Goal: Task Accomplishment & Management: Manage account settings

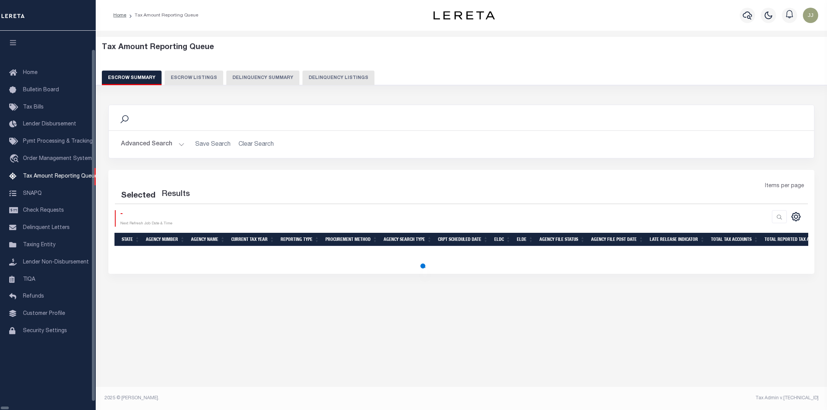
select select "100"
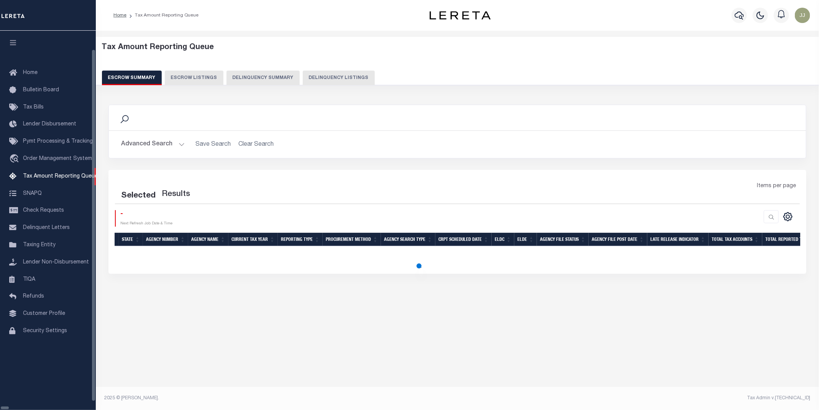
select select "100"
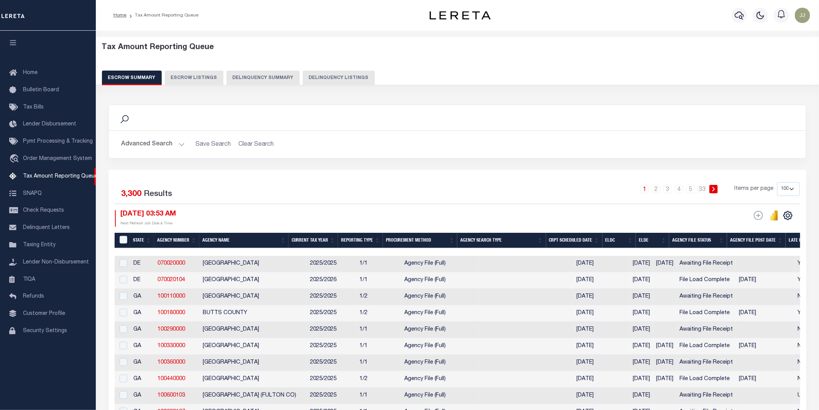
click at [338, 74] on button "Delinquency Listings" at bounding box center [339, 77] width 72 height 15
select select "KS"
select select "100"
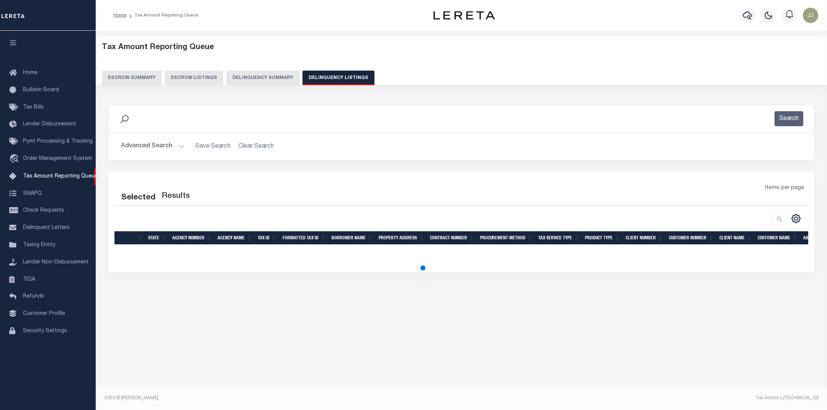
select select "100"
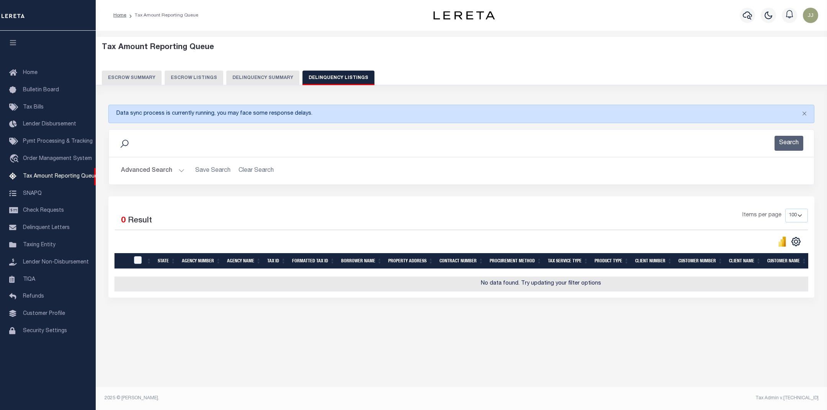
click at [161, 168] on button "Advanced Search" at bounding box center [153, 170] width 64 height 15
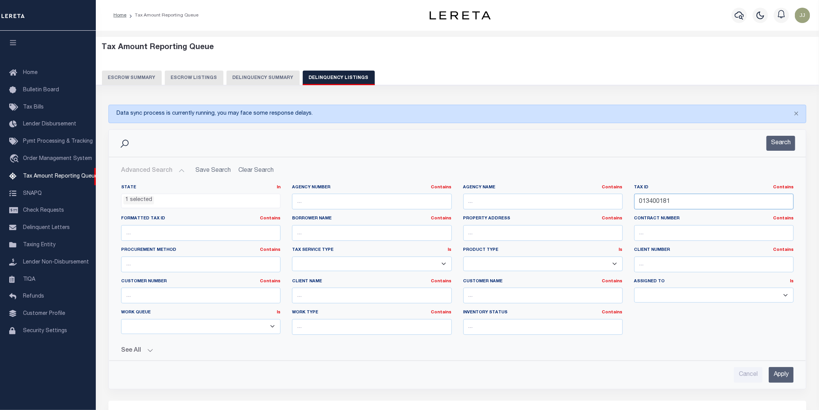
drag, startPoint x: 672, startPoint y: 200, endPoint x: 605, endPoint y: 200, distance: 67.4
click at [605, 200] on div "State In In AK AL AR AZ CA CO CT DC DE FL GA GU HI IA ID IL IN KS KY LA MA MD M…" at bounding box center [457, 262] width 684 height 156
paste input "111665"
type input "111665"
click at [779, 143] on button "Search" at bounding box center [780, 143] width 29 height 15
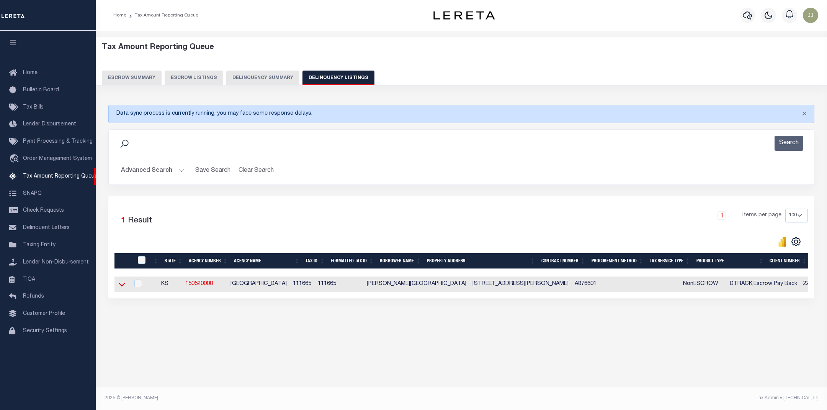
click at [123, 286] on icon at bounding box center [122, 284] width 7 height 8
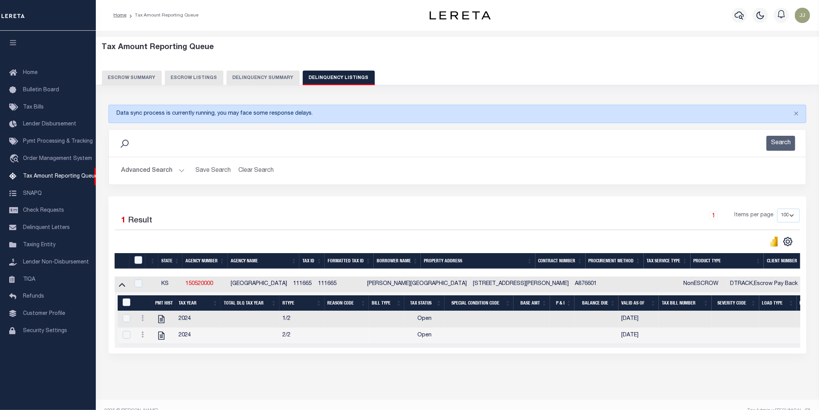
scroll to position [22, 0]
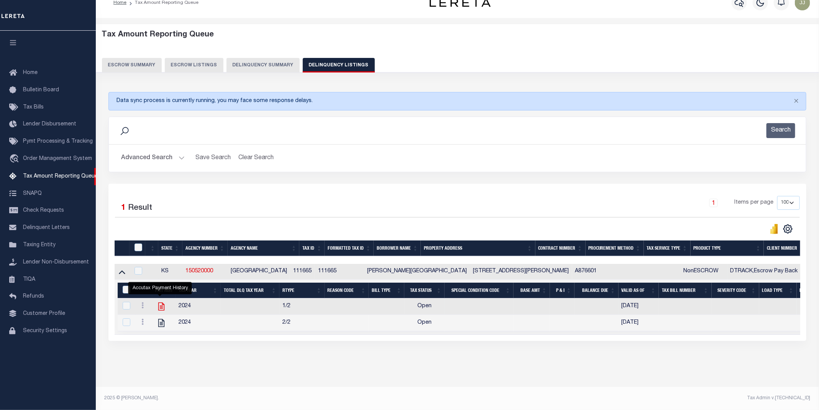
click at [161, 302] on icon "" at bounding box center [161, 306] width 6 height 8
checkbox input "true"
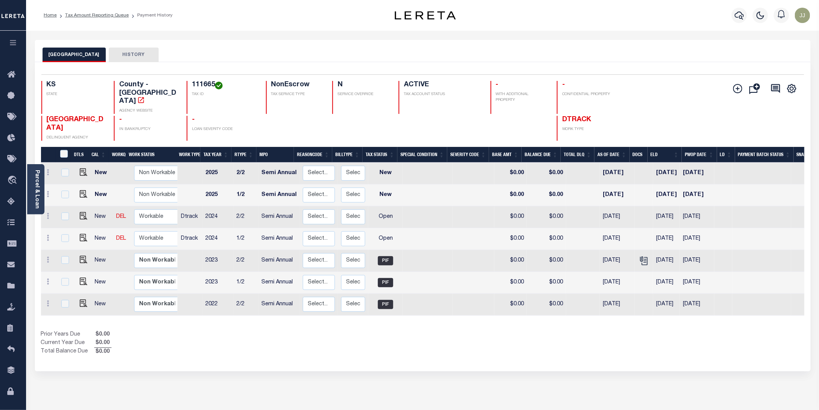
click at [151, 239] on td "Non Workable Workable" at bounding box center [159, 239] width 56 height 22
checkbox input "true"
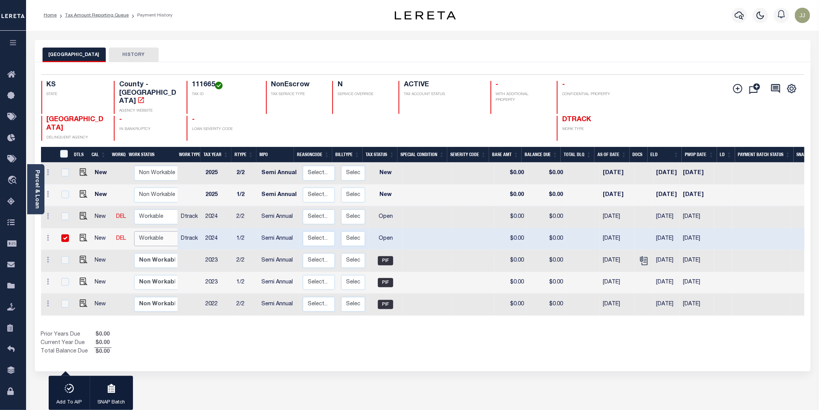
click at [151, 231] on select "Non Workable Workable" at bounding box center [157, 238] width 46 height 15
checkbox input "false"
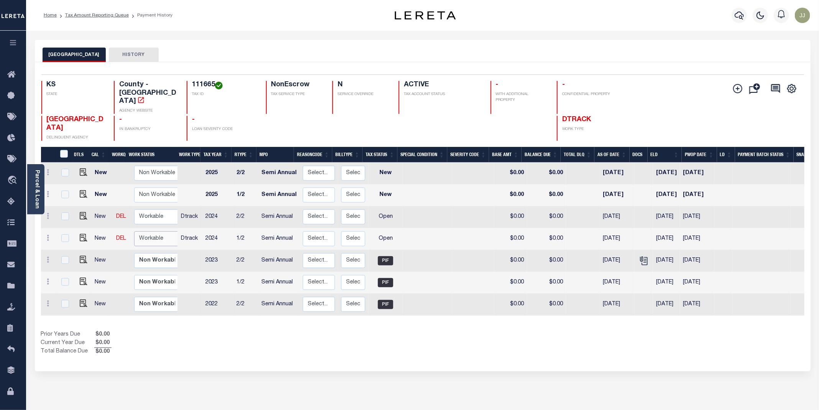
select select "true"
click at [134, 231] on select "Non Workable Workable" at bounding box center [157, 238] width 46 height 15
checkbox input "true"
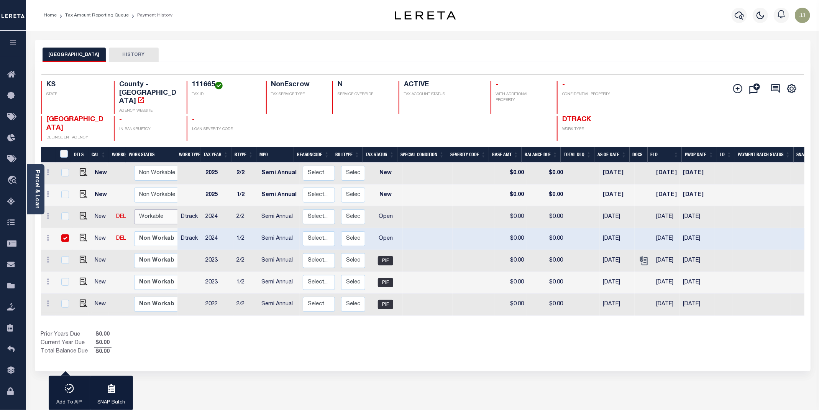
click at [151, 209] on select "Non Workable Workable" at bounding box center [157, 216] width 46 height 15
checkbox input "true"
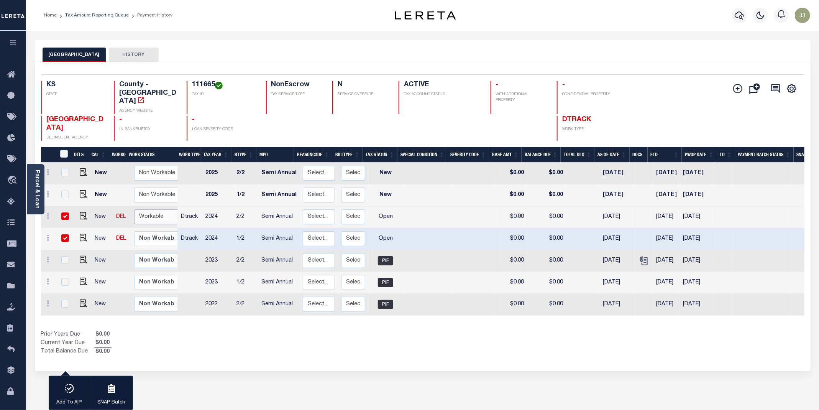
select select "true"
click at [134, 209] on select "Non Workable Workable" at bounding box center [157, 216] width 46 height 15
checkbox input "false"
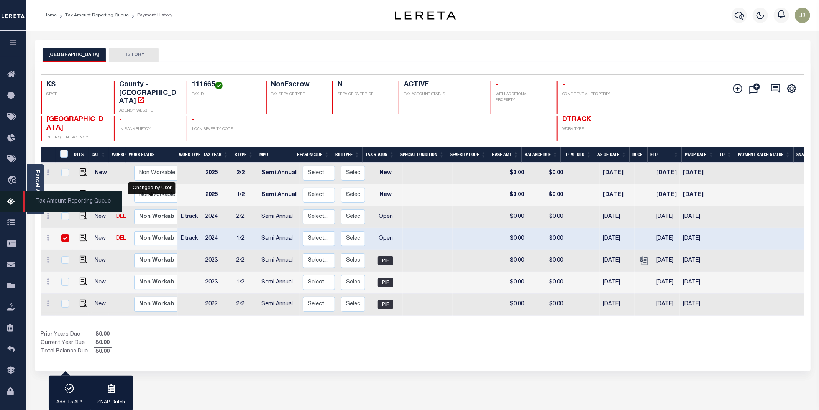
click at [8, 206] on icon at bounding box center [13, 202] width 12 height 10
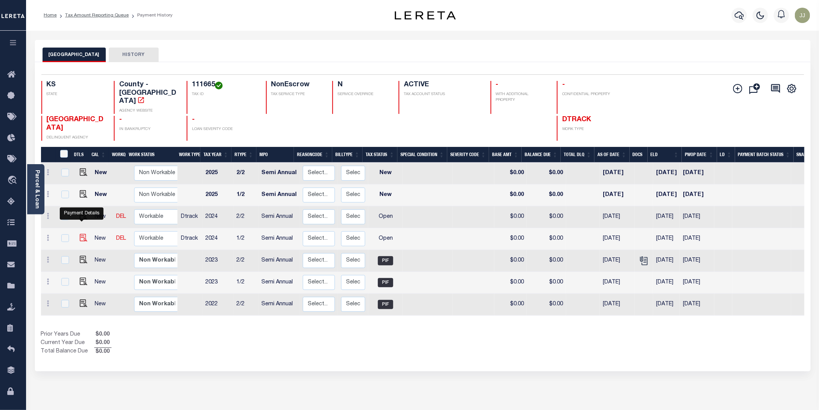
click at [81, 234] on img "" at bounding box center [84, 238] width 8 height 8
checkbox input "true"
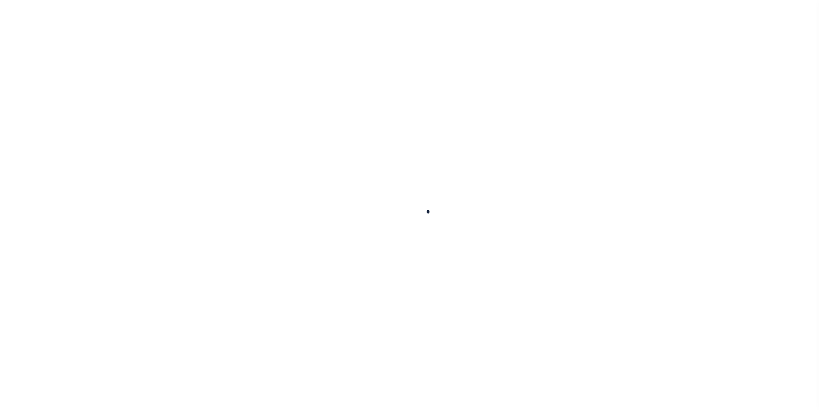
checkbox input "false"
type input "Semi Annual"
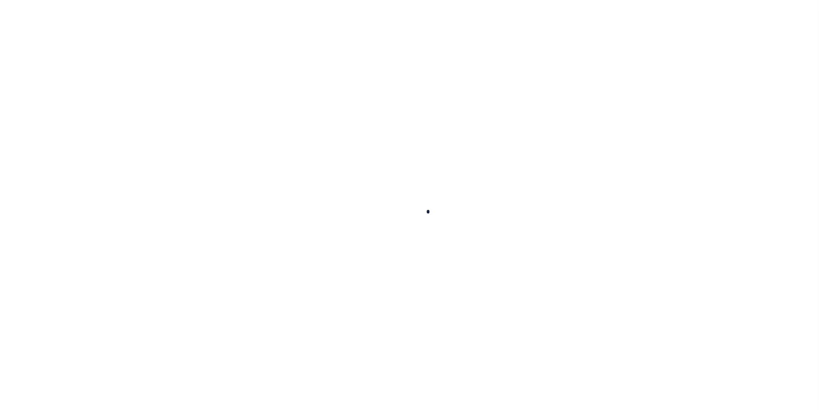
type input "12/21/2024"
select select "OP2"
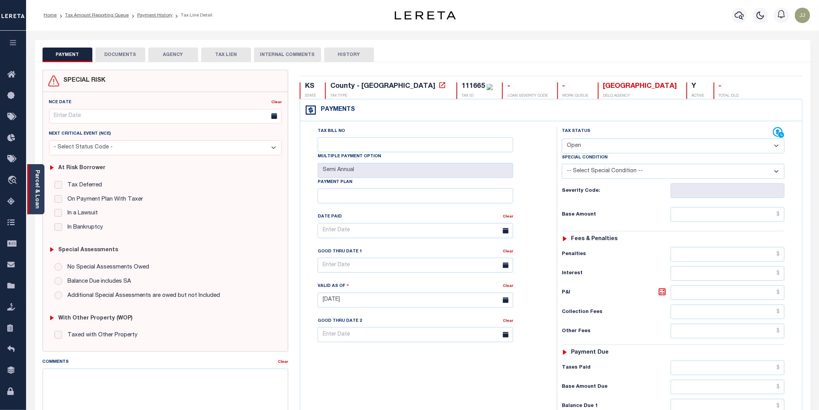
click at [37, 200] on link "Parcel & Loan" at bounding box center [36, 189] width 5 height 39
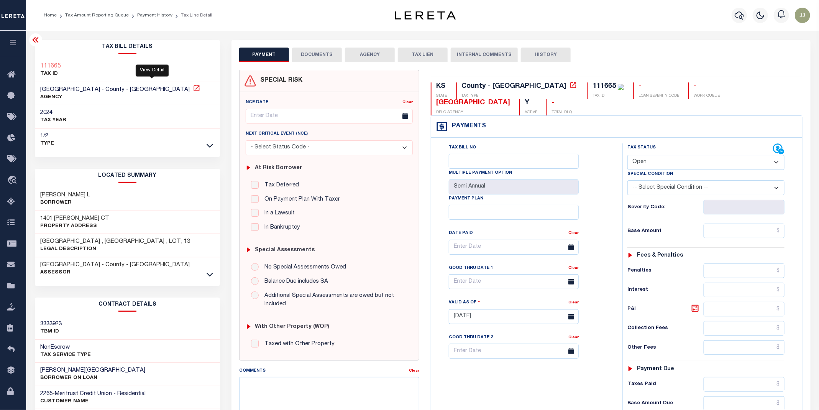
click at [193, 88] on icon at bounding box center [196, 88] width 6 height 6
drag, startPoint x: 72, startPoint y: 63, endPoint x: 41, endPoint y: 64, distance: 31.0
click at [41, 64] on div "Home Tax Amount Reporting Queue Payment History Tax Line Detail Profile Sign out" at bounding box center [409, 289] width 819 height 579
click at [164, 65] on div "111665 TAX ID" at bounding box center [127, 70] width 185 height 23
click at [73, 64] on div "111665 TAX ID" at bounding box center [127, 70] width 185 height 23
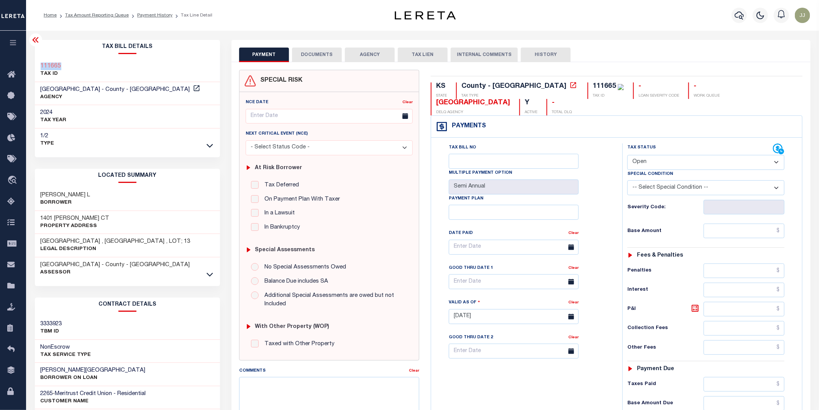
drag, startPoint x: 73, startPoint y: 64, endPoint x: 42, endPoint y: 67, distance: 31.2
click at [42, 67] on div "111665 TAX ID" at bounding box center [127, 70] width 185 height 23
copy h3 "111665"
click at [211, 277] on icon at bounding box center [209, 274] width 7 height 8
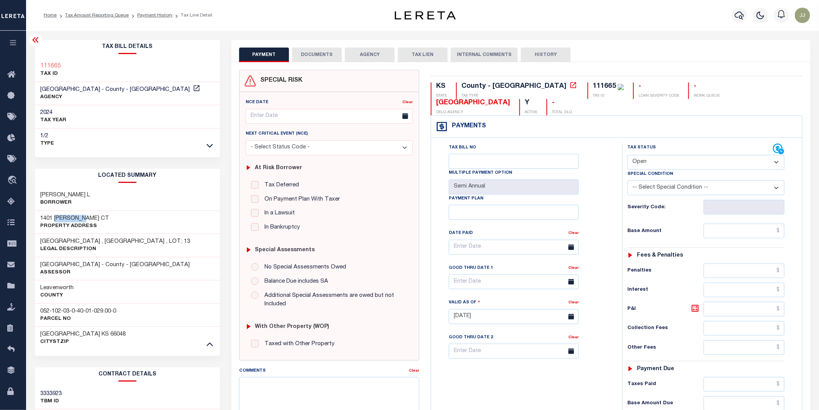
drag, startPoint x: 56, startPoint y: 219, endPoint x: 93, endPoint y: 218, distance: 37.6
click at [93, 218] on h3 "1401 JEANNE CT" at bounding box center [75, 219] width 69 height 8
copy h3 "JEANNE CT"
click at [308, 57] on button "DOCUMENTS" at bounding box center [317, 55] width 50 height 15
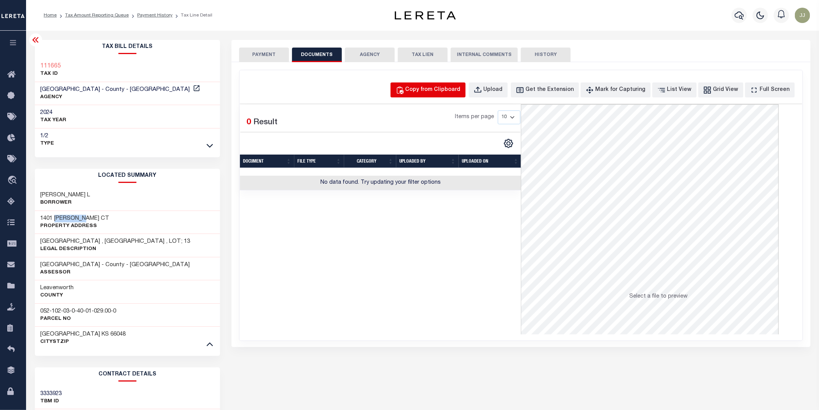
click at [444, 90] on div "Copy from Clipboard" at bounding box center [432, 90] width 55 height 8
select select "POP"
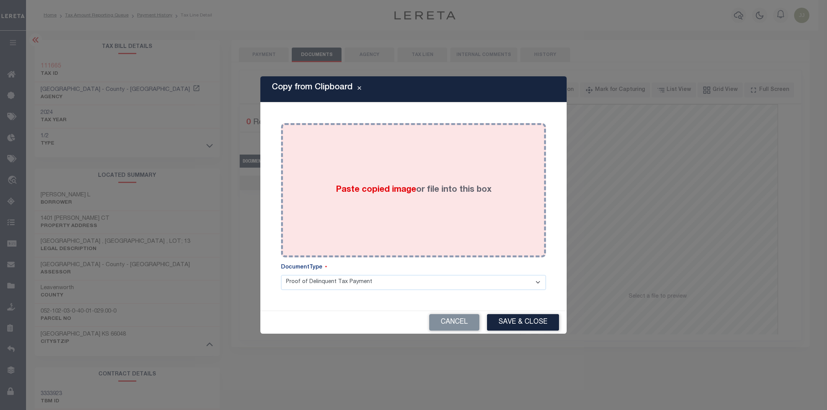
click at [425, 172] on div "Paste copied image or file into this box" at bounding box center [414, 190] width 254 height 123
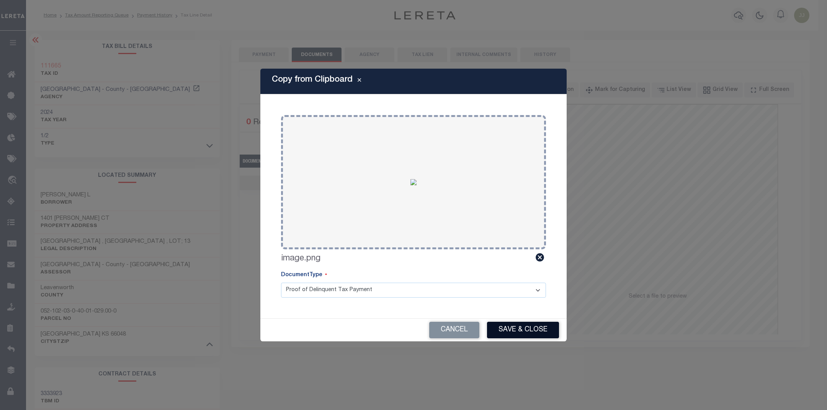
click at [523, 332] on button "Save & Close" at bounding box center [523, 329] width 72 height 16
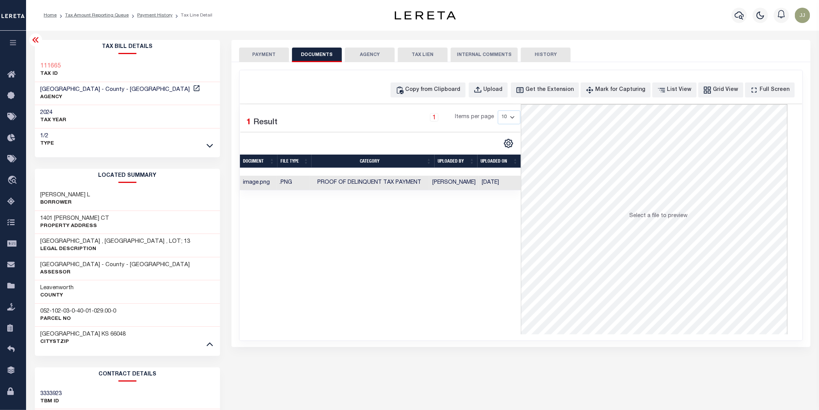
click at [260, 60] on button "PAYMENT" at bounding box center [264, 55] width 50 height 15
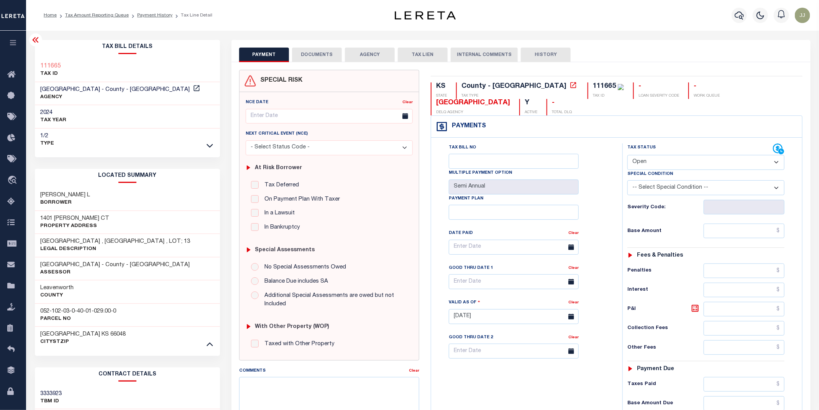
click at [654, 162] on select "- Select Status Code - Open Due/Unpaid Paid Incomplete No Tax Due Internal Refu…" at bounding box center [705, 162] width 157 height 15
select select "INC"
click at [627, 156] on select "- Select Status Code - Open Due/Unpaid Paid Incomplete No Tax Due Internal Refu…" at bounding box center [705, 162] width 157 height 15
type input "09/05/2025"
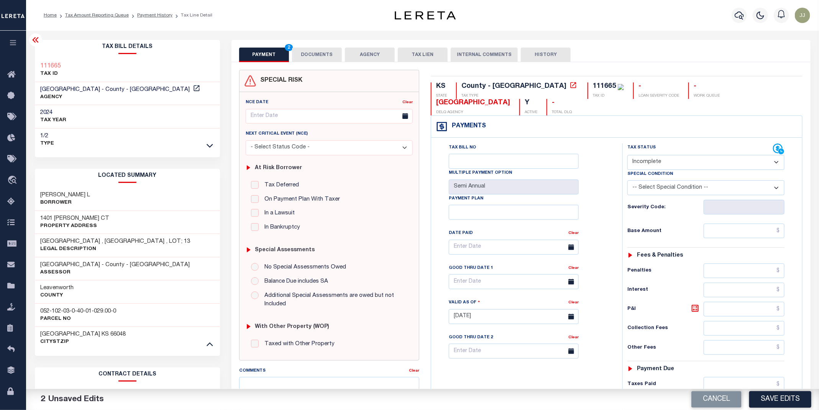
click at [645, 161] on select "- Select Status Code - Open Due/Unpaid Paid Incomplete No Tax Due Internal Refu…" at bounding box center [705, 162] width 157 height 15
select select "PYD"
click at [627, 156] on select "- Select Status Code - Open Due/Unpaid Paid Incomplete No Tax Due Internal Refu…" at bounding box center [705, 162] width 157 height 15
drag, startPoint x: 738, startPoint y: 231, endPoint x: 734, endPoint y: 234, distance: 5.2
click at [738, 231] on input "text" at bounding box center [743, 230] width 81 height 15
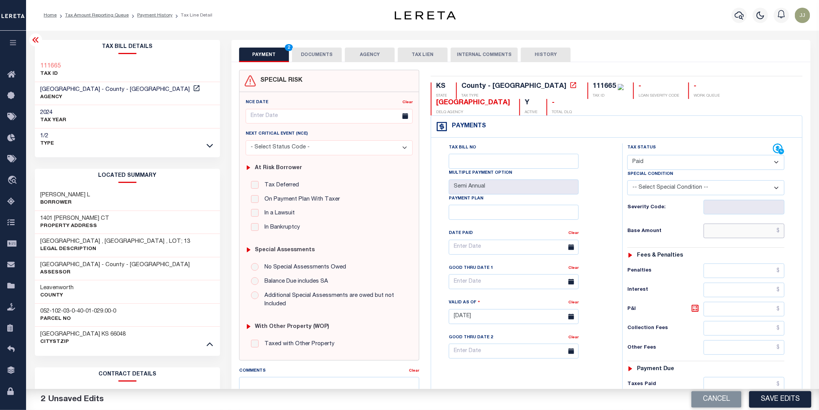
type input "$0.00"
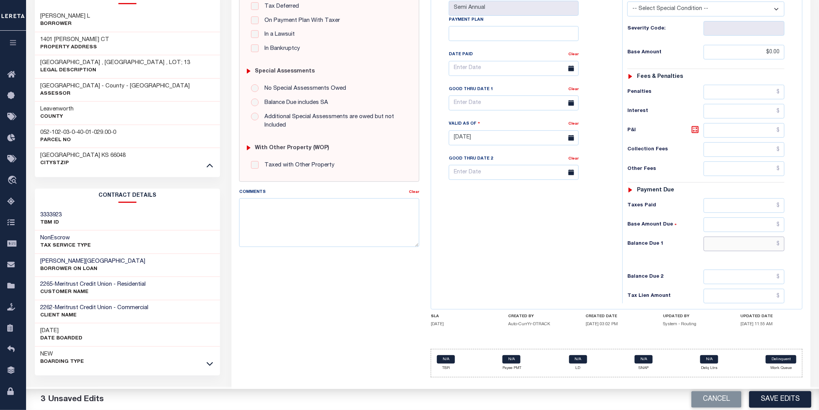
click at [729, 249] on input "text" at bounding box center [743, 243] width 81 height 15
type input "$0.00"
click at [769, 393] on button "Save Edits" at bounding box center [780, 399] width 62 height 16
checkbox input "false"
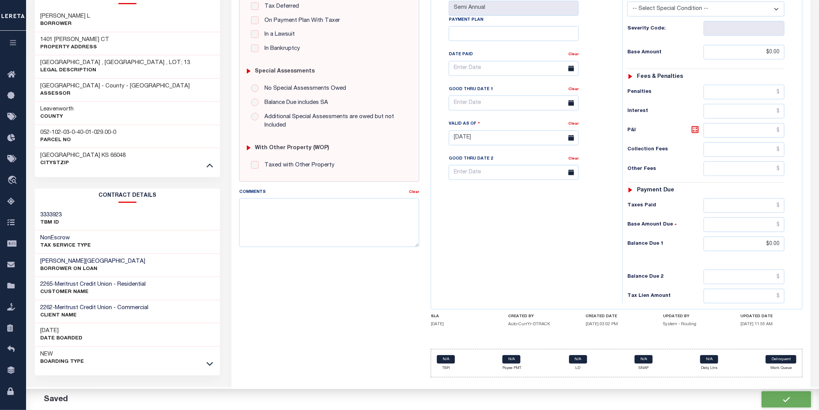
checkbox input "false"
type input "$0"
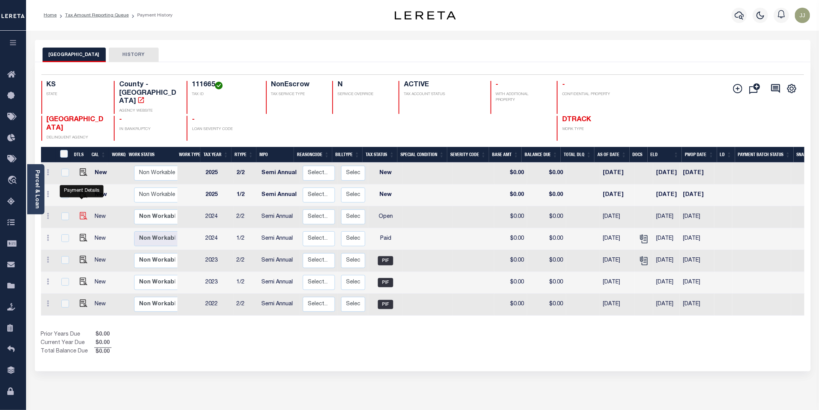
click at [80, 212] on img "" at bounding box center [84, 216] width 8 height 8
checkbox input "true"
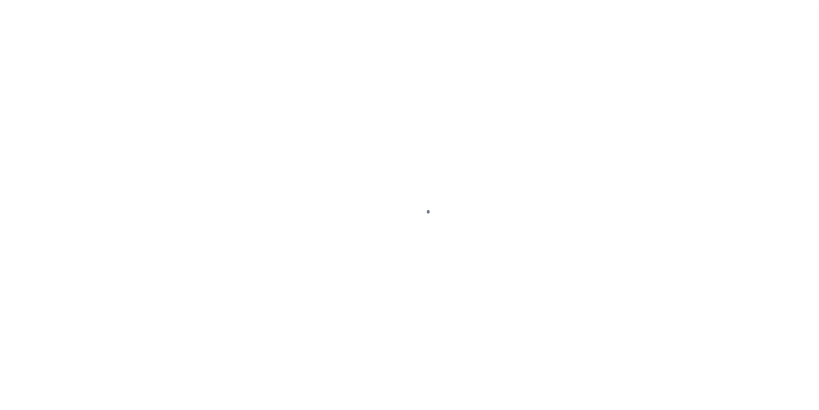
select select "OP2"
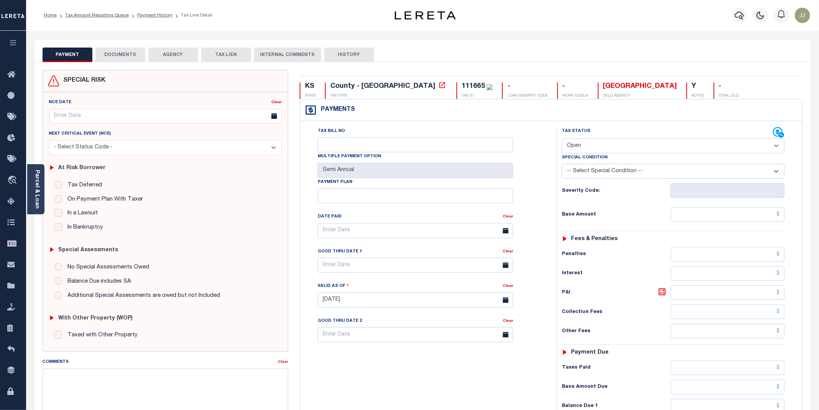
click at [583, 145] on select "- Select Status Code - Open Due/Unpaid Paid Incomplete No Tax Due Internal Refu…" at bounding box center [673, 145] width 223 height 15
click at [121, 54] on button "DOCUMENTS" at bounding box center [120, 55] width 50 height 15
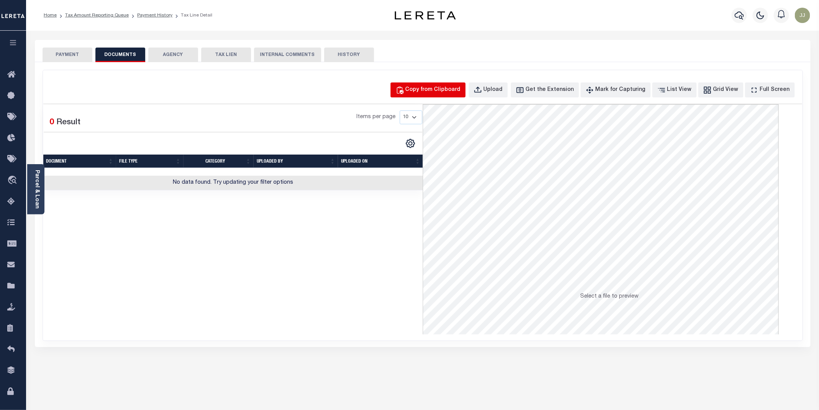
click at [442, 87] on div "Copy from Clipboard" at bounding box center [432, 90] width 55 height 8
select select "POP"
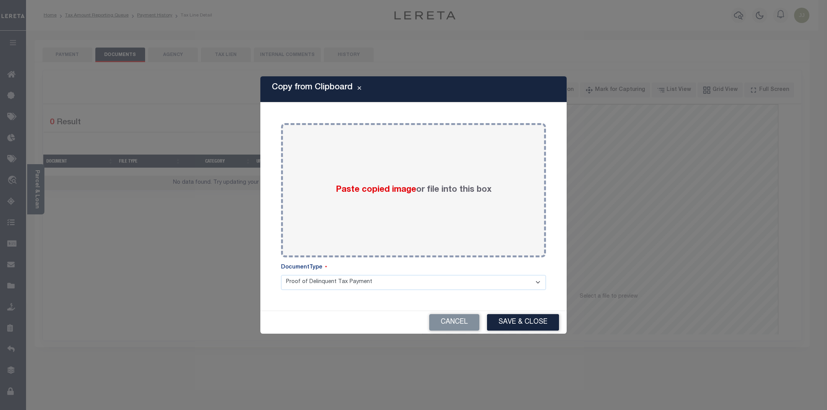
click at [416, 280] on select "Proof of Delinquent Tax Payment" at bounding box center [413, 282] width 265 height 15
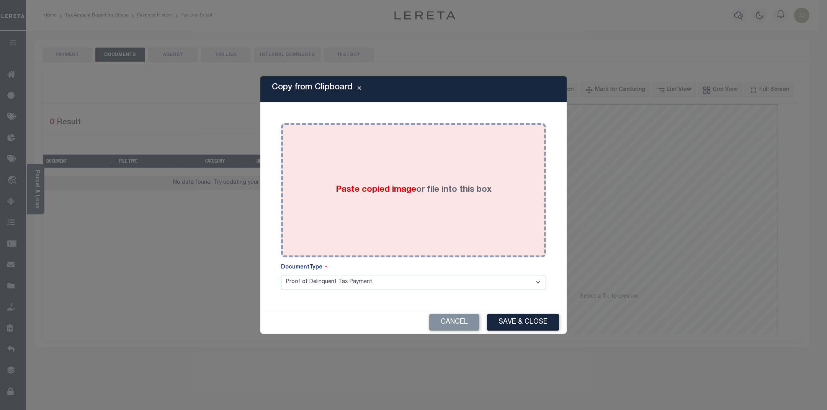
click at [396, 219] on div "Paste copied image or file into this box" at bounding box center [414, 190] width 254 height 123
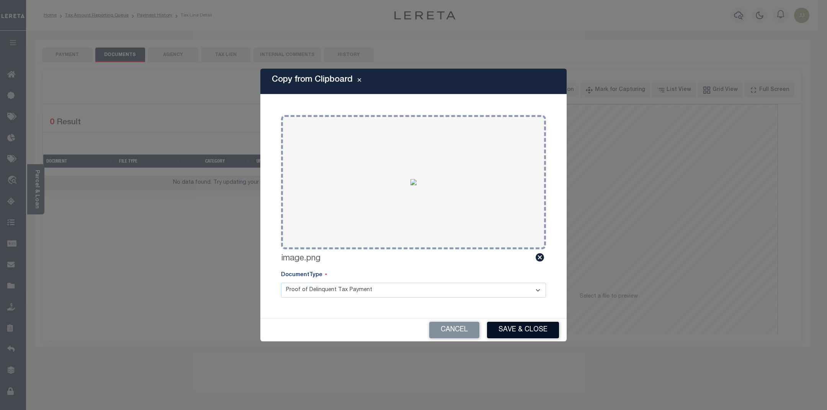
click at [529, 326] on button "Save & Close" at bounding box center [523, 329] width 72 height 16
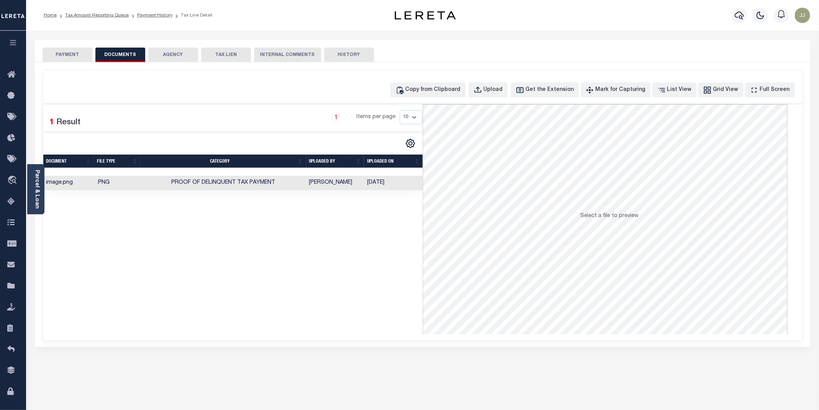
click at [60, 58] on button "PAYMENT" at bounding box center [68, 55] width 50 height 15
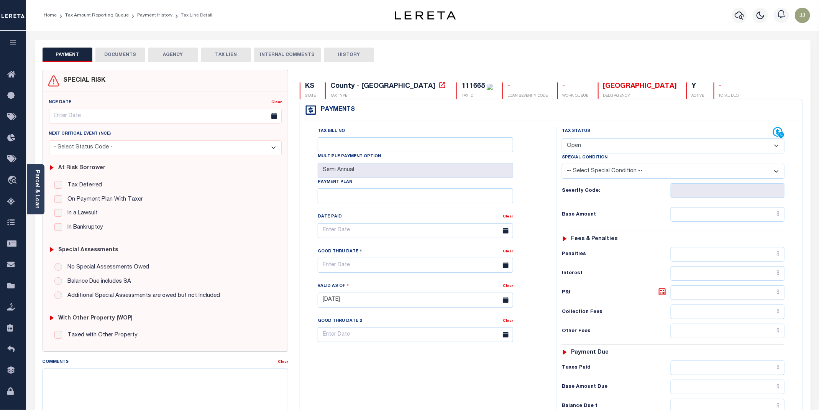
click at [585, 137] on div "Tax Status Status" at bounding box center [667, 132] width 211 height 11
click at [583, 151] on select "- Select Status Code - Open Due/Unpaid Paid Incomplete No Tax Due Internal Refu…" at bounding box center [673, 145] width 223 height 15
select select "PYD"
click at [562, 139] on select "- Select Status Code - Open Due/Unpaid Paid Incomplete No Tax Due Internal Refu…" at bounding box center [673, 145] width 223 height 15
type input "[DATE]"
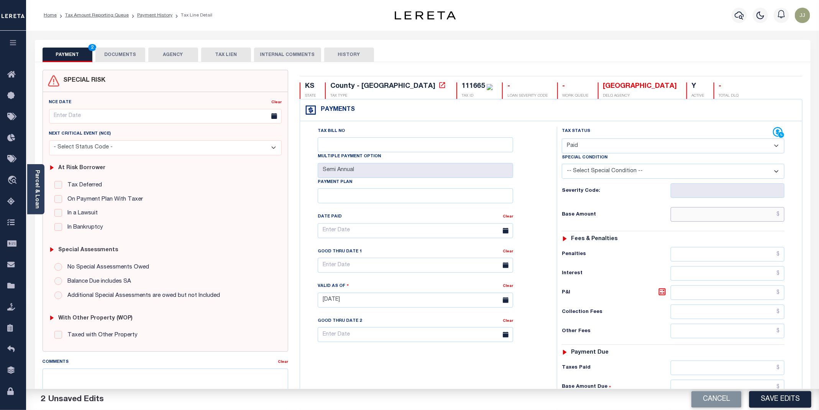
click at [704, 218] on input "text" at bounding box center [727, 214] width 114 height 15
type input "$0.00"
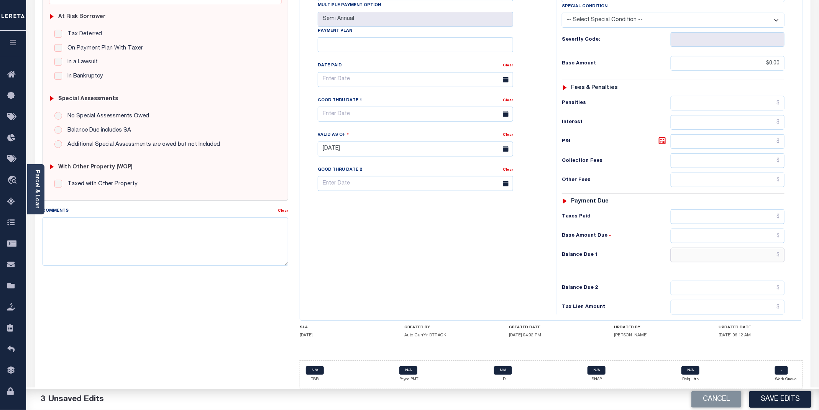
click at [722, 253] on input "text" at bounding box center [727, 254] width 114 height 15
type input "$0.00"
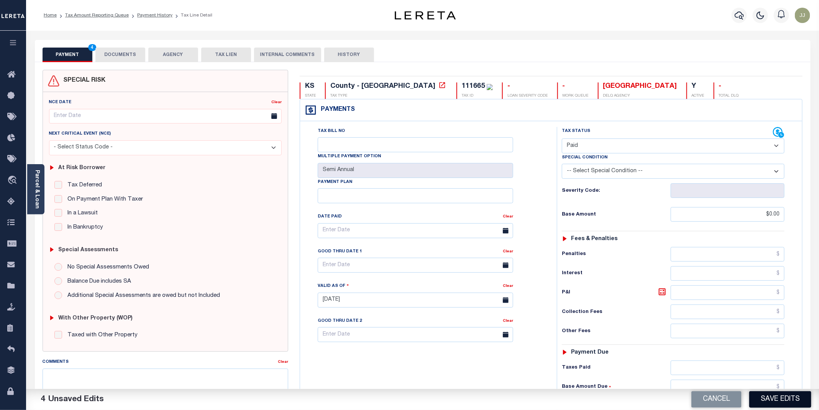
click at [783, 401] on button "Save Edits" at bounding box center [780, 399] width 62 height 16
checkbox input "false"
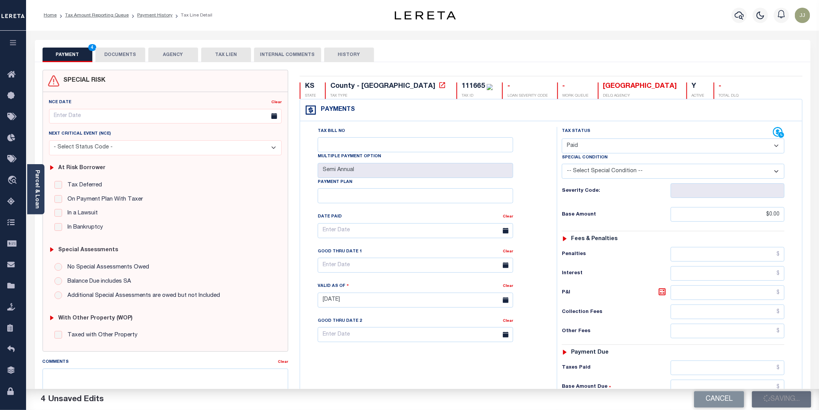
type input "$0"
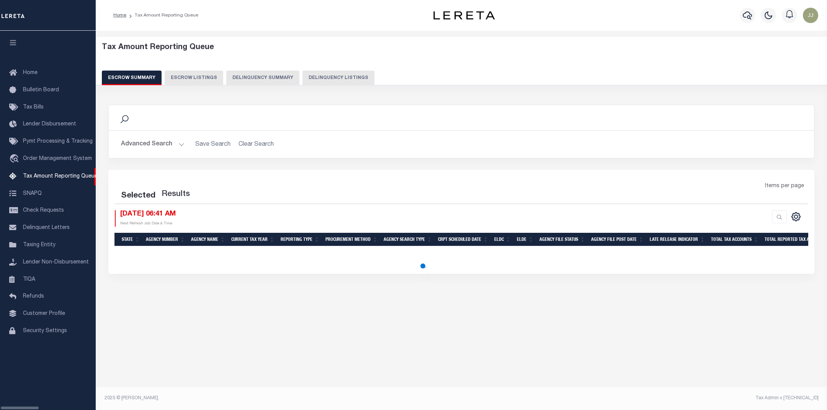
select select "100"
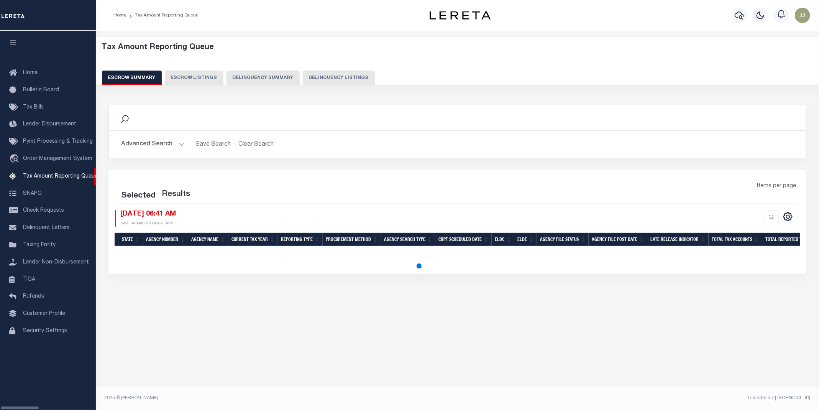
select select "100"
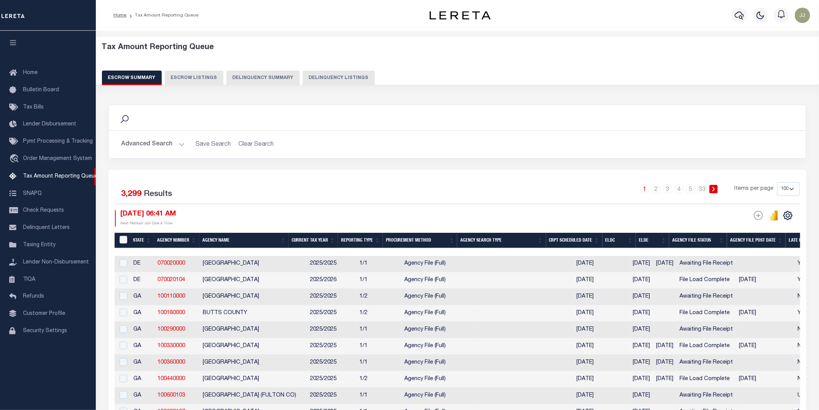
click at [331, 74] on button "Delinquency Listings" at bounding box center [339, 77] width 72 height 15
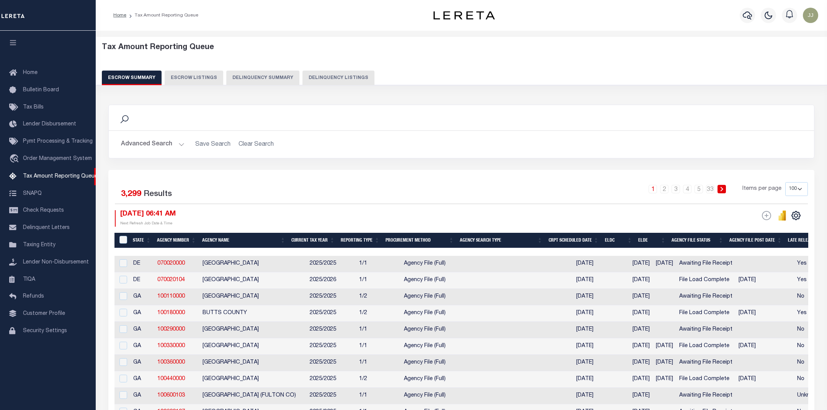
select select "KS"
select select "100"
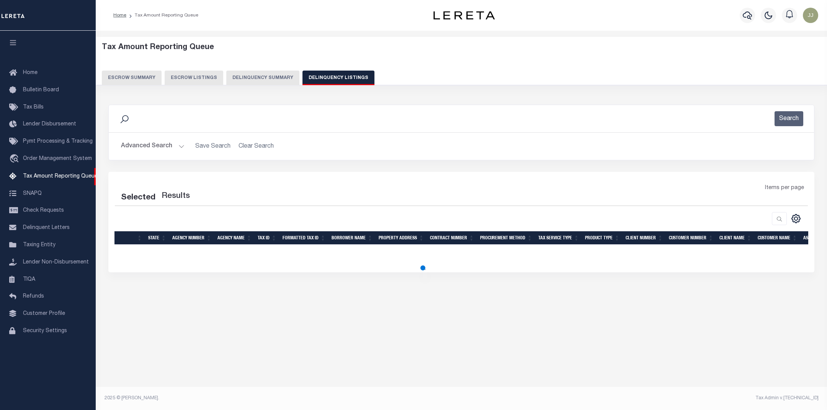
select select "100"
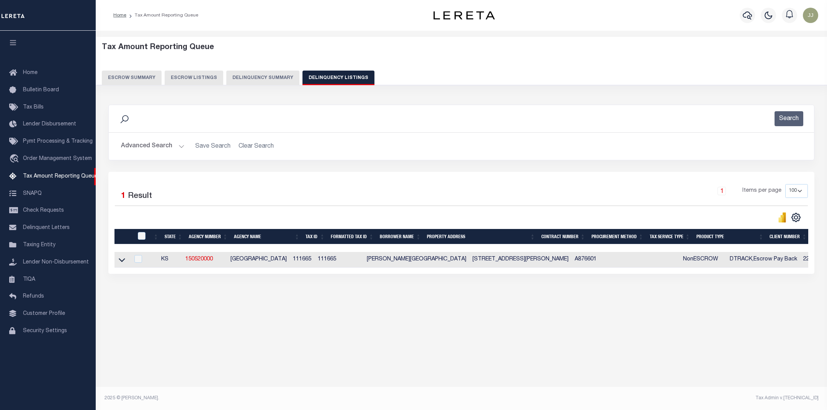
click at [156, 151] on button "Advanced Search" at bounding box center [153, 146] width 64 height 15
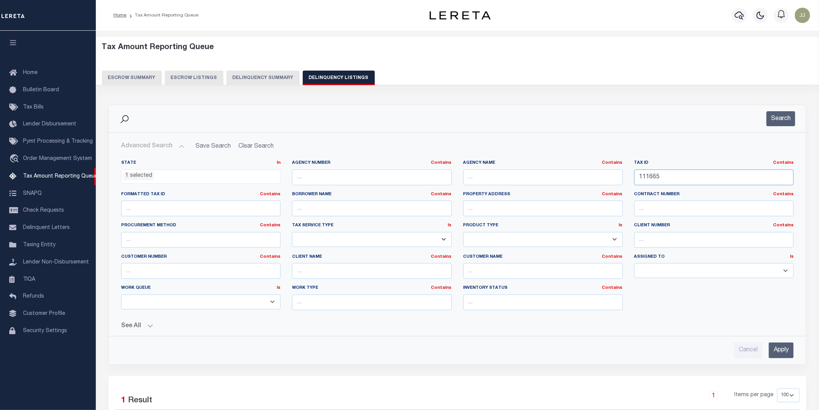
drag, startPoint x: 668, startPoint y: 178, endPoint x: 632, endPoint y: 180, distance: 36.0
click at [632, 180] on div "Tax ID Contains Contains Is 111665" at bounding box center [713, 175] width 171 height 31
paste input "3291"
type input "113291"
click at [780, 123] on button "Search" at bounding box center [780, 118] width 29 height 15
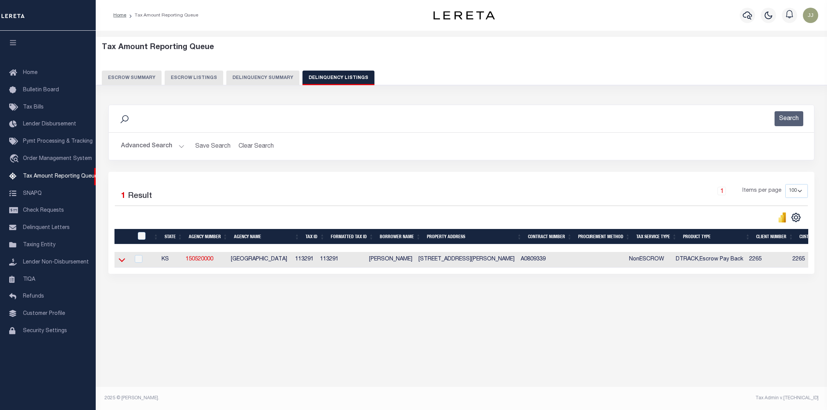
click at [121, 264] on icon at bounding box center [122, 260] width 7 height 8
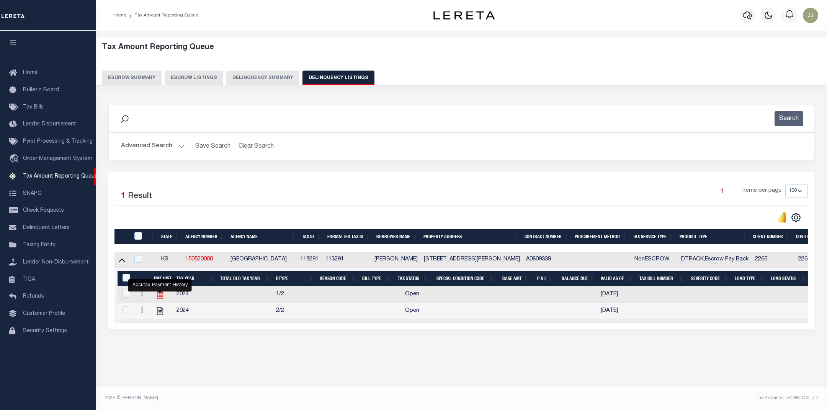
click at [160, 295] on icon "" at bounding box center [160, 294] width 10 height 10
checkbox input "true"
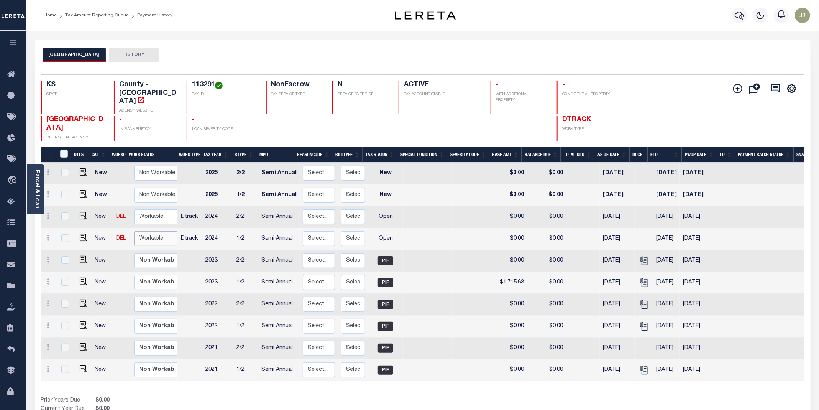
click at [159, 231] on select "Non Workable Workable" at bounding box center [157, 238] width 46 height 15
checkbox input "true"
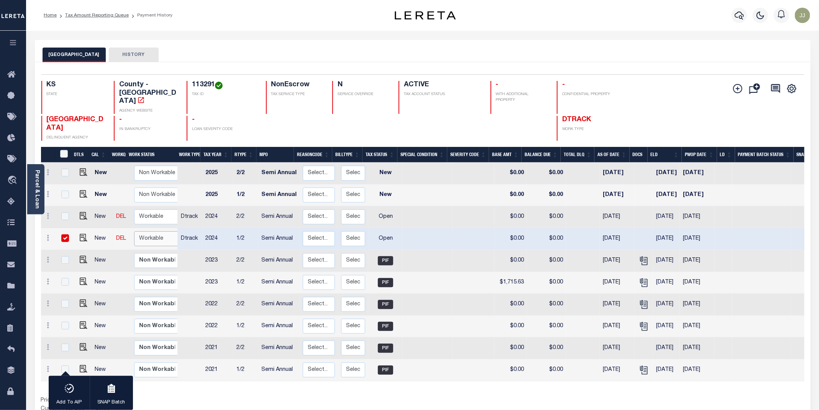
select select "true"
click at [134, 231] on select "Non Workable Workable" at bounding box center [157, 238] width 46 height 15
checkbox input "false"
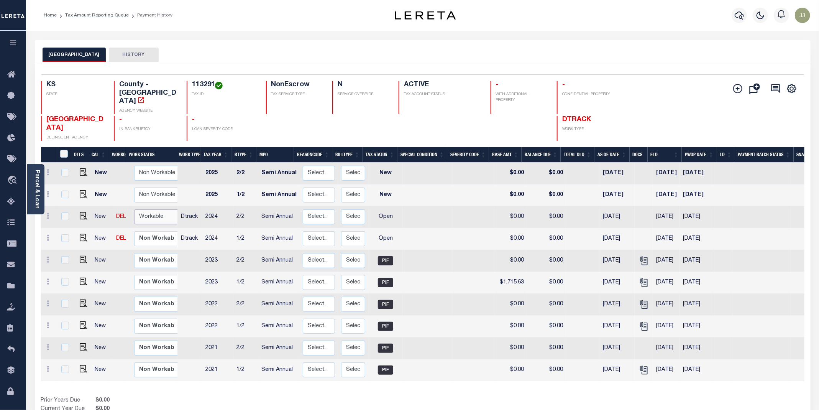
click at [159, 209] on select "Non Workable Workable" at bounding box center [157, 216] width 46 height 15
checkbox input "true"
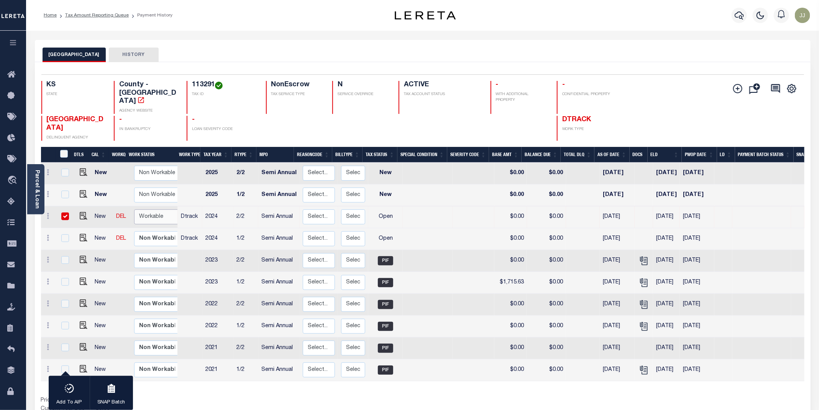
click at [158, 209] on select "Non Workable Workable" at bounding box center [157, 216] width 46 height 15
checkbox input "false"
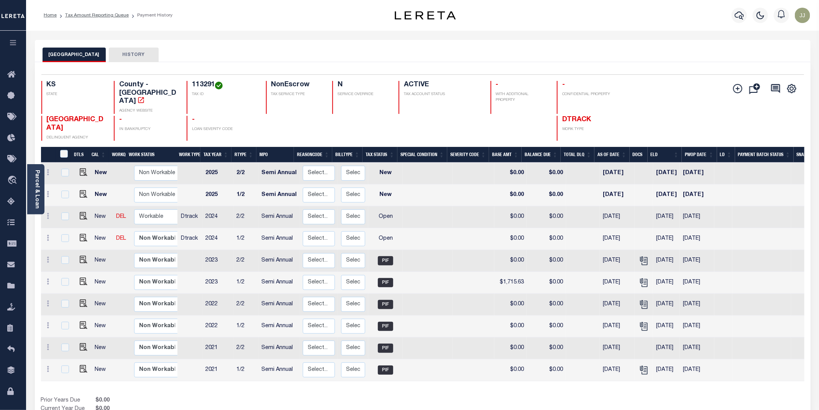
click at [158, 228] on td "Non Workable Workable" at bounding box center [159, 239] width 56 height 22
checkbox input "true"
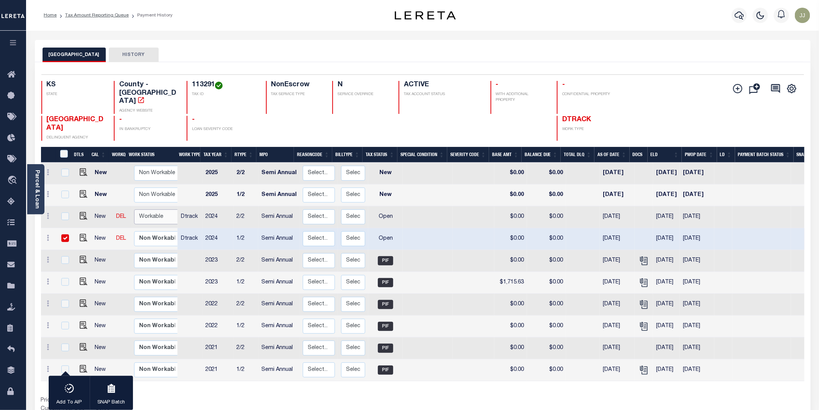
click at [154, 209] on select "Non Workable Workable" at bounding box center [157, 216] width 46 height 15
checkbox input "true"
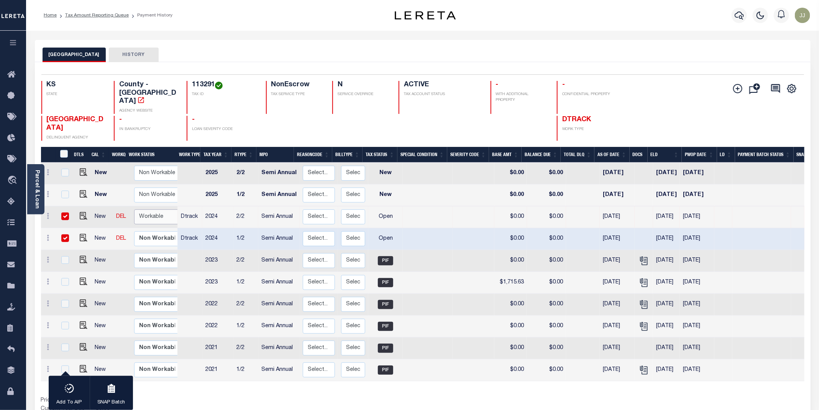
select select "true"
click at [134, 209] on select "Non Workable Workable" at bounding box center [157, 216] width 46 height 15
checkbox input "false"
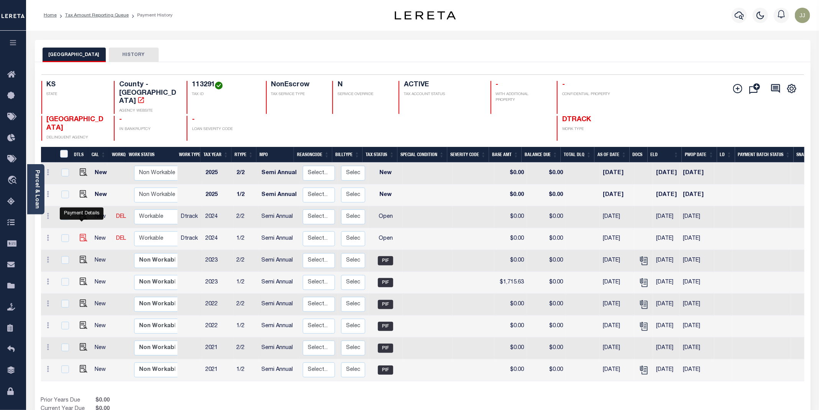
click at [82, 234] on img "" at bounding box center [84, 238] width 8 height 8
checkbox input "true"
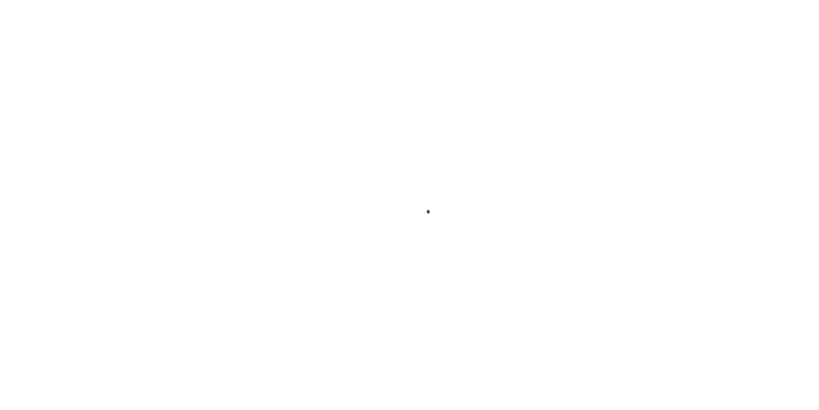
select select "OP2"
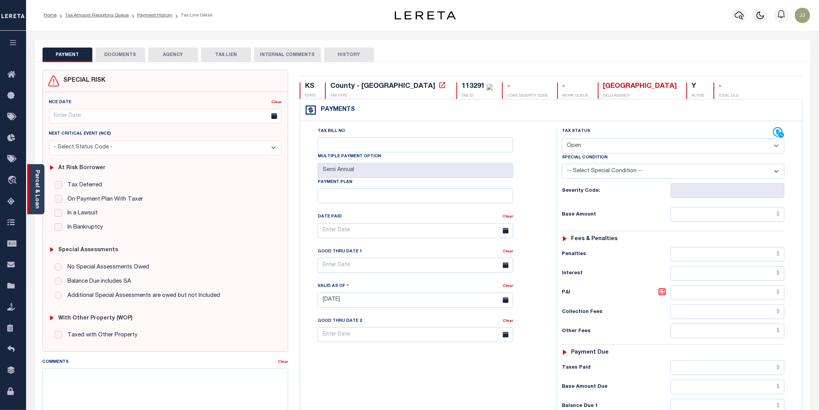
click at [42, 198] on div "Parcel & Loan" at bounding box center [35, 189] width 17 height 50
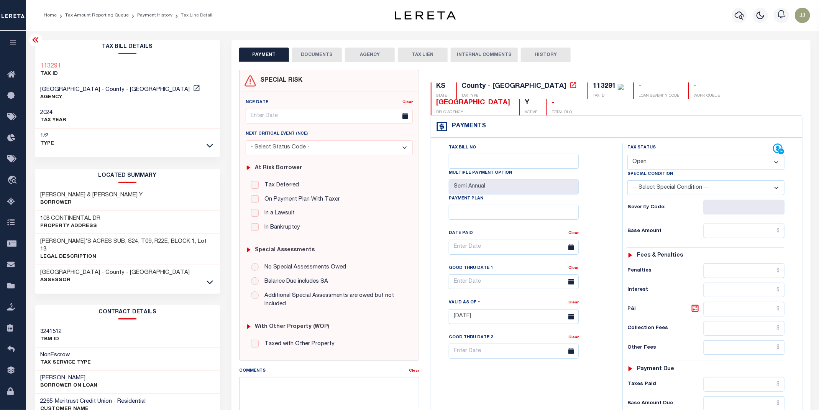
click at [66, 218] on h3 "108 CONTINENTAL DR" at bounding box center [71, 219] width 60 height 8
copy h3 "CONTINENTAL"
click at [307, 57] on button "DOCUMENTS" at bounding box center [317, 55] width 50 height 15
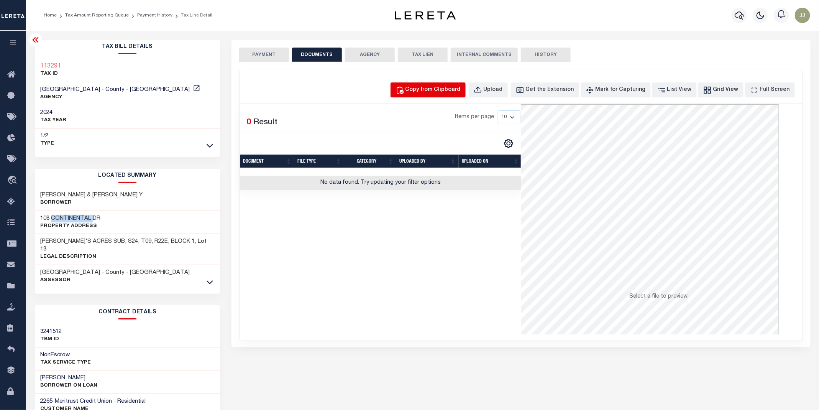
click at [430, 93] on div "Copy from Clipboard" at bounding box center [432, 90] width 55 height 8
select select "POP"
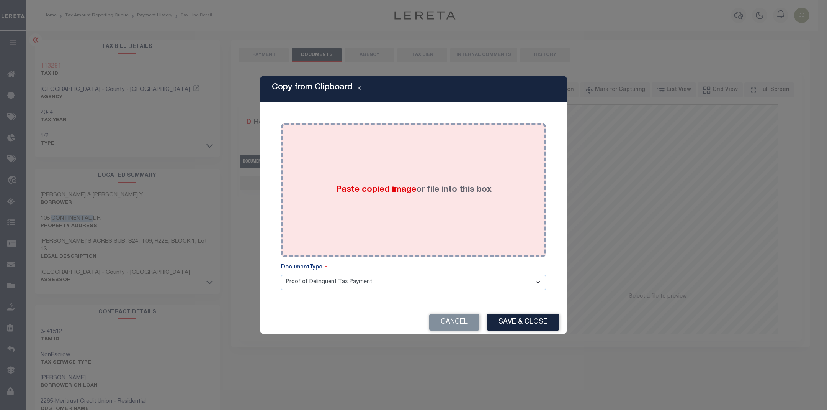
click at [422, 187] on label "Paste copied image or file into this box" at bounding box center [414, 189] width 156 height 13
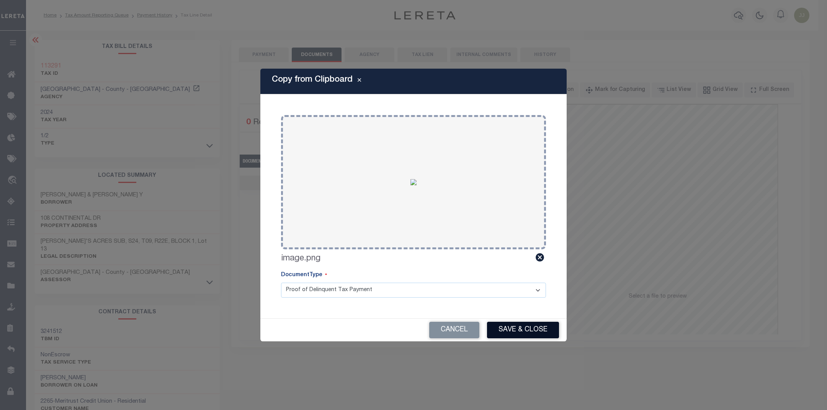
click at [534, 331] on button "Save & Close" at bounding box center [523, 329] width 72 height 16
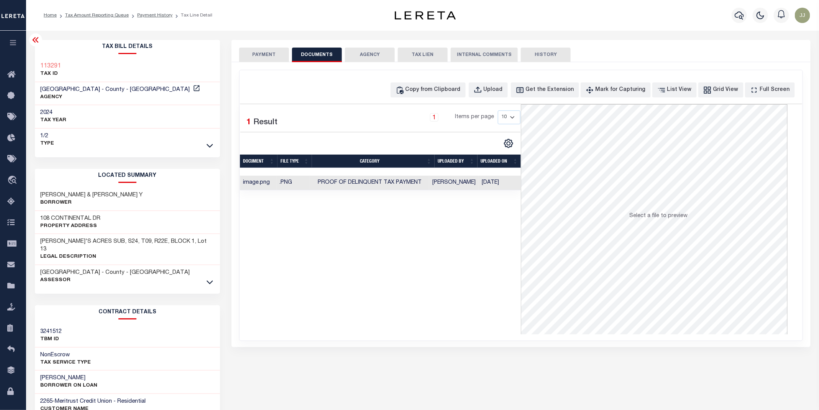
click at [261, 59] on button "PAYMENT" at bounding box center [264, 55] width 50 height 15
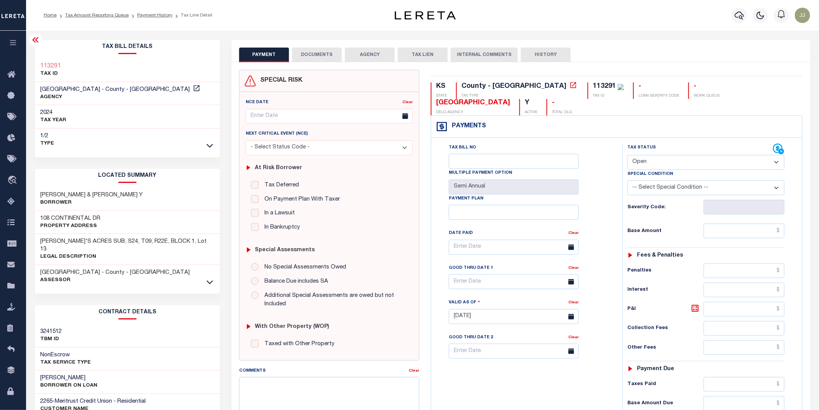
click at [654, 172] on label "Special Condition" at bounding box center [650, 174] width 46 height 7
click at [653, 163] on select "- Select Status Code - Open Due/Unpaid Paid Incomplete No Tax Due Internal Refu…" at bounding box center [705, 162] width 157 height 15
select select "PYD"
click at [627, 156] on select "- Select Status Code - Open Due/Unpaid Paid Incomplete No Tax Due Internal Refu…" at bounding box center [705, 162] width 157 height 15
type input "[DATE]"
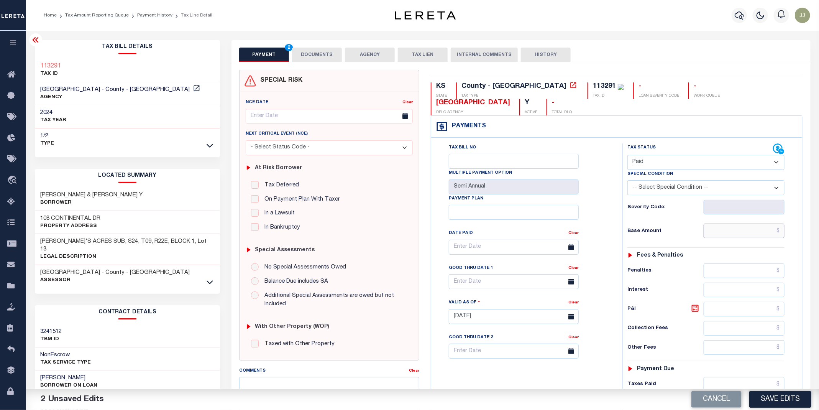
click at [730, 231] on input "text" at bounding box center [743, 230] width 81 height 15
type input "$0.00"
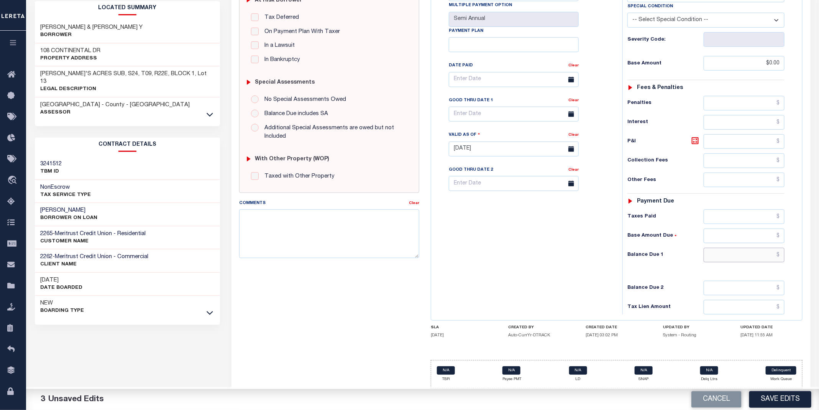
click at [750, 256] on input "text" at bounding box center [743, 254] width 81 height 15
type input "$0.00"
click at [782, 403] on button "Save Edits" at bounding box center [780, 399] width 62 height 16
checkbox input "false"
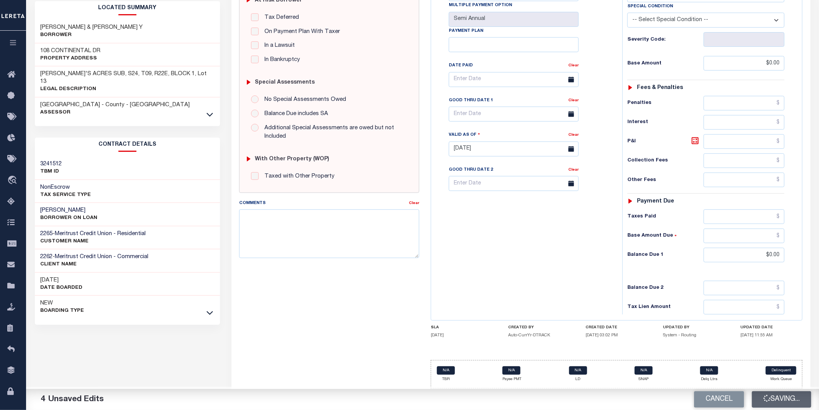
checkbox input "false"
type input "$0"
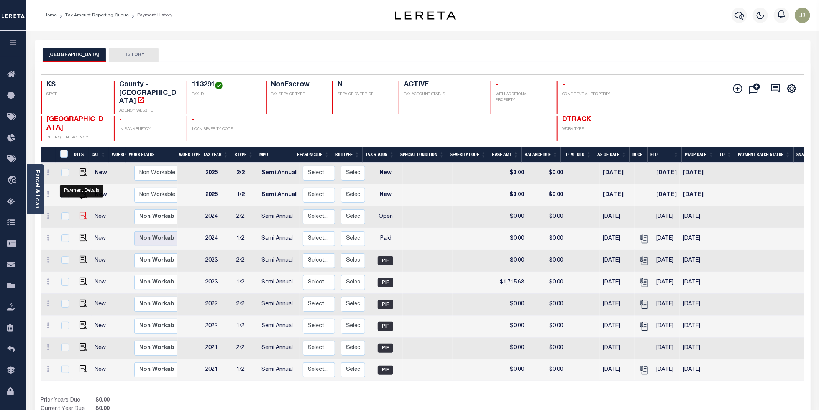
click at [80, 212] on img "" at bounding box center [84, 216] width 8 height 8
checkbox input "true"
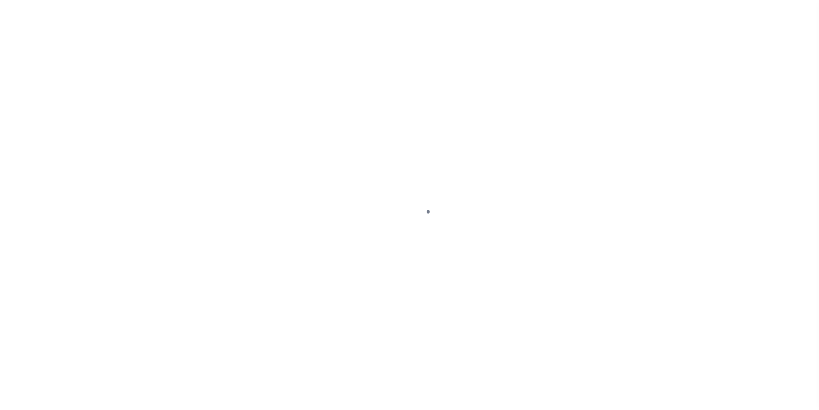
select select "OP2"
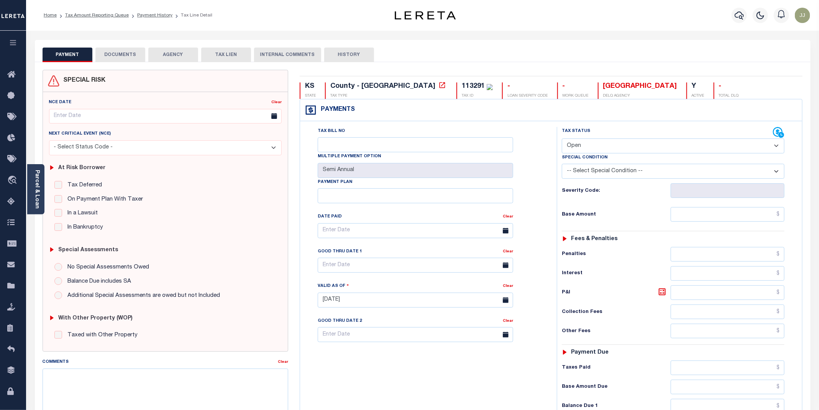
click at [131, 53] on button "DOCUMENTS" at bounding box center [120, 55] width 50 height 15
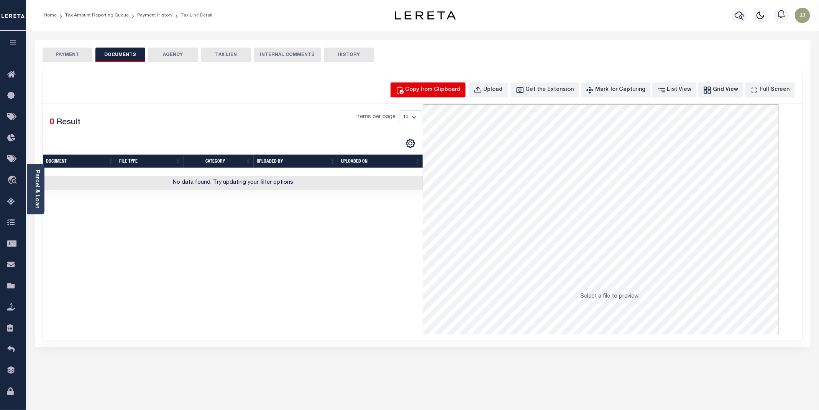
click at [435, 90] on div "Copy from Clipboard" at bounding box center [432, 90] width 55 height 8
select select "POP"
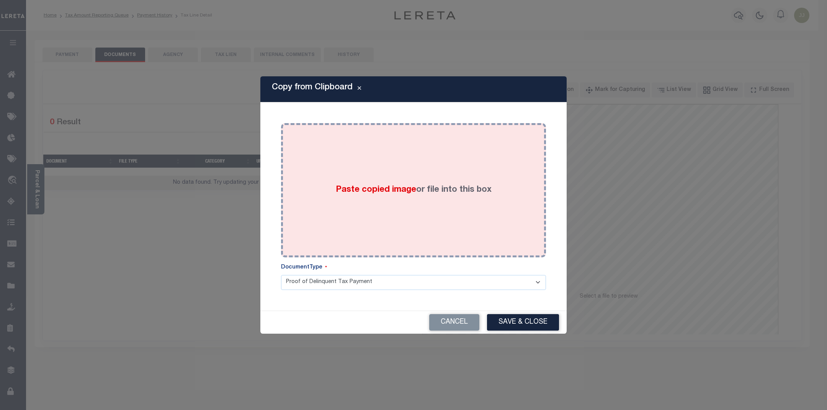
click at [416, 196] on label "Paste copied image or file into this box" at bounding box center [414, 189] width 156 height 13
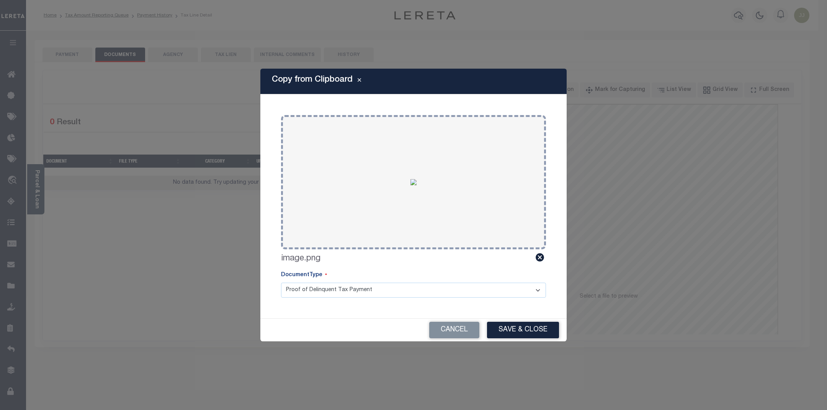
click at [522, 321] on div "Cancel Save & Close" at bounding box center [413, 329] width 306 height 23
click at [521, 324] on button "Save & Close" at bounding box center [523, 329] width 72 height 16
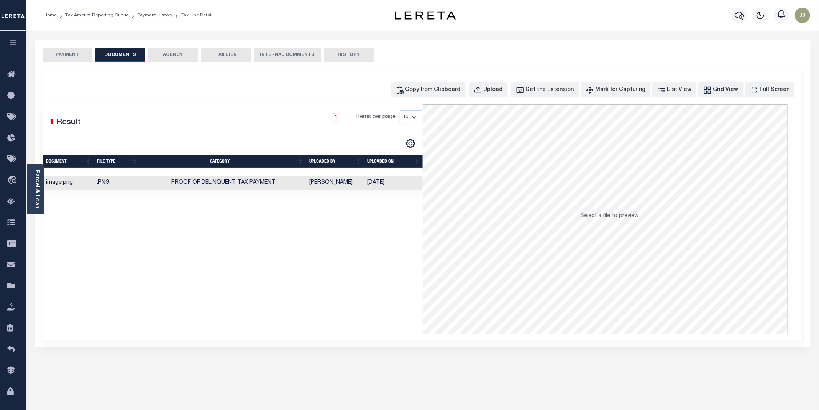
click at [72, 56] on button "PAYMENT" at bounding box center [68, 55] width 50 height 15
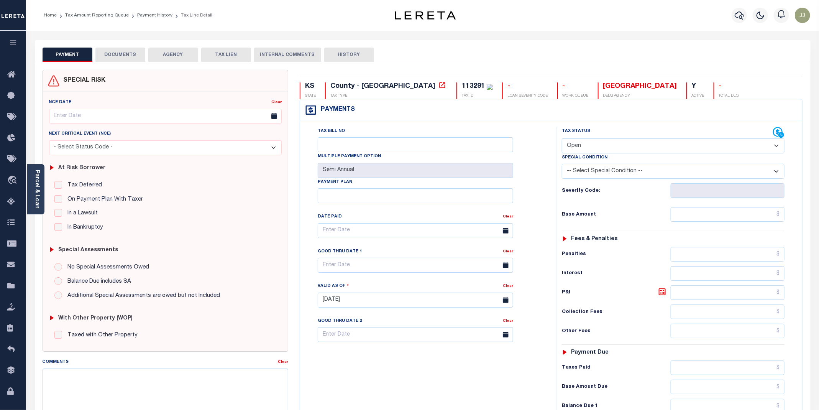
click at [592, 149] on select "- Select Status Code - Open Due/Unpaid Paid Incomplete No Tax Due Internal Refu…" at bounding box center [673, 145] width 223 height 15
select select "PYD"
click at [562, 139] on select "- Select Status Code - Open Due/Unpaid Paid Incomplete No Tax Due Internal Refu…" at bounding box center [673, 145] width 223 height 15
type input "[DATE]"
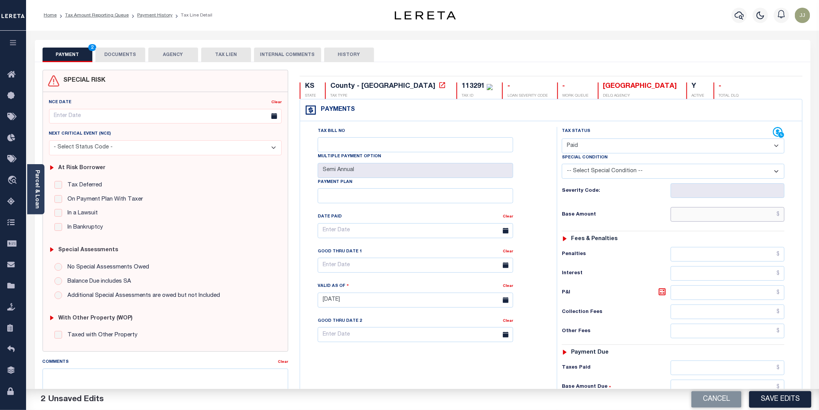
click at [697, 221] on input "text" at bounding box center [727, 214] width 114 height 15
type input "$0.00"
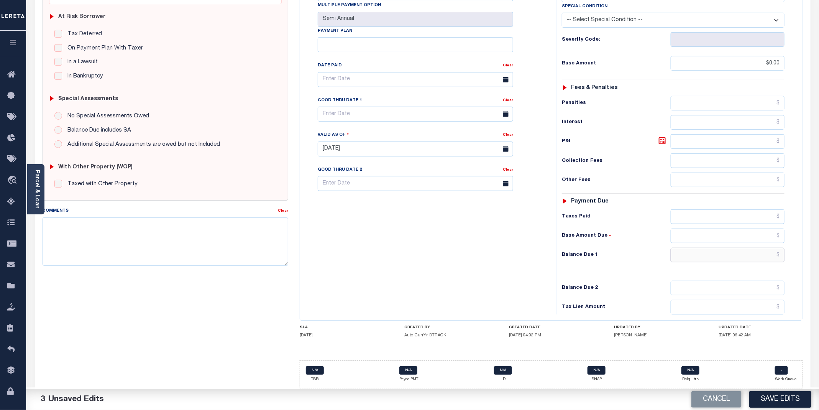
click at [711, 260] on input "text" at bounding box center [727, 254] width 114 height 15
type input "$0.00"
click at [772, 403] on button "Save Edits" at bounding box center [780, 399] width 62 height 16
checkbox input "false"
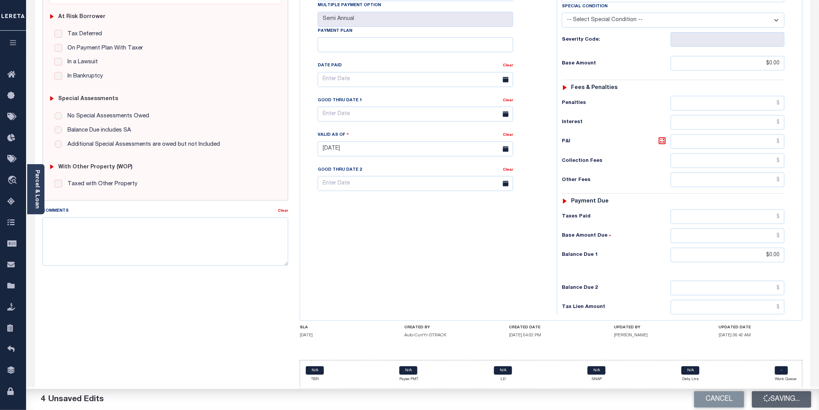
checkbox input "false"
type input "$0"
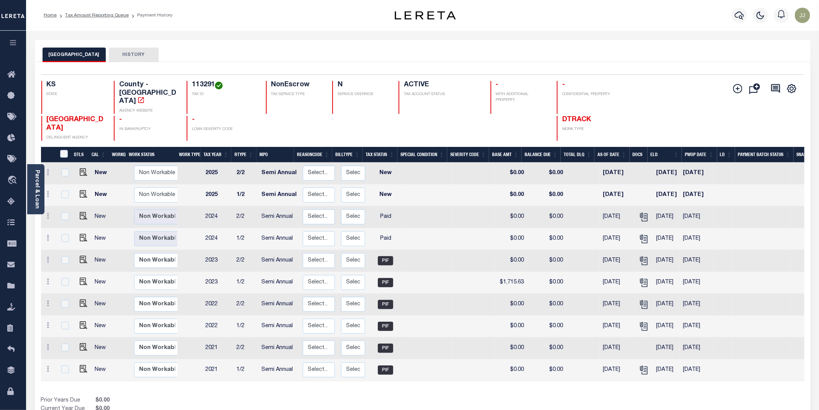
click at [334, 59] on div "LEAVENWORTH COUNTY HISTORY" at bounding box center [423, 55] width 760 height 14
click at [13, 202] on icon at bounding box center [13, 202] width 12 height 10
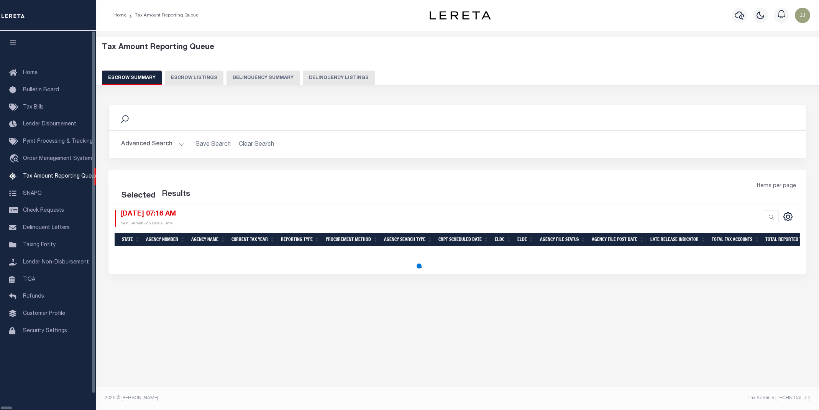
select select "100"
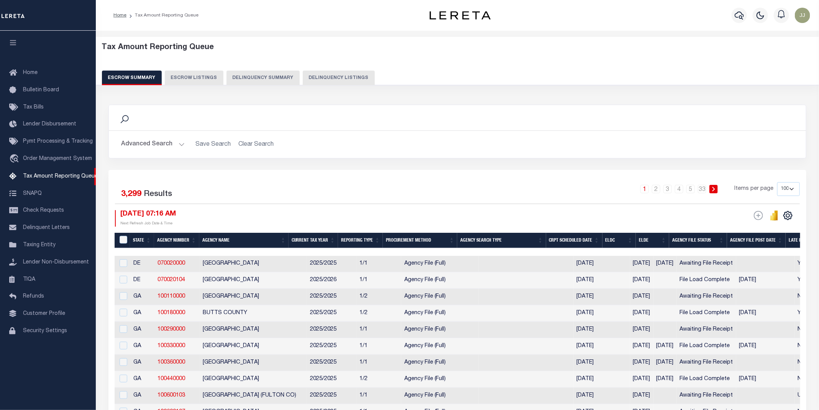
click at [287, 76] on button "Delinquency Summary" at bounding box center [262, 77] width 73 height 15
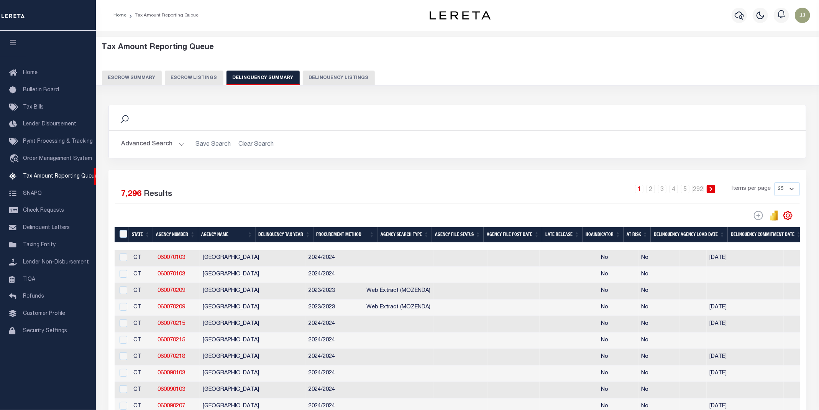
click at [331, 78] on button "Delinquency Listings" at bounding box center [339, 77] width 72 height 15
select select "100"
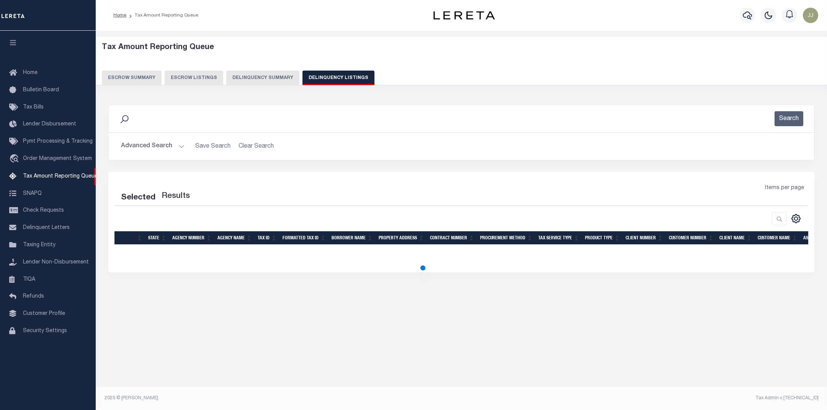
select select "100"
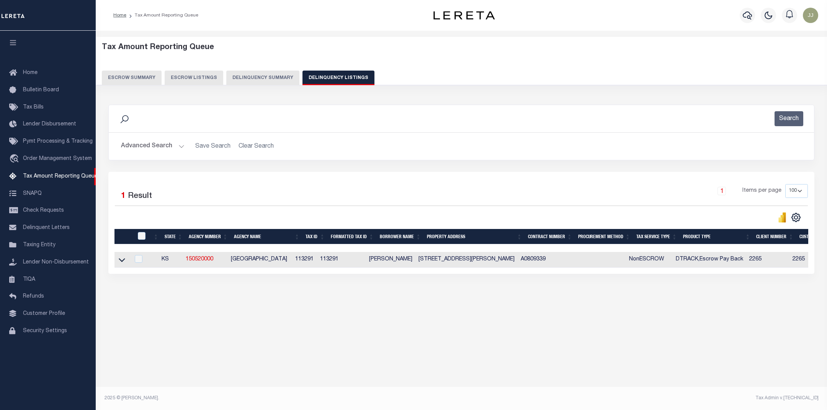
click at [161, 144] on button "Advanced Search" at bounding box center [153, 146] width 64 height 15
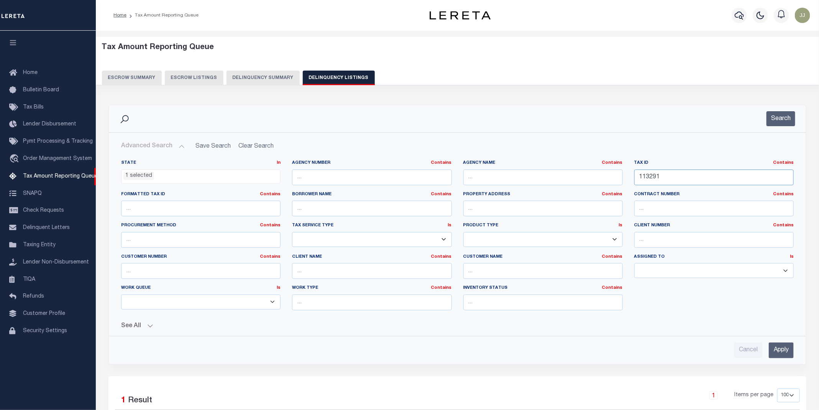
drag, startPoint x: 688, startPoint y: 178, endPoint x: 622, endPoint y: 180, distance: 65.5
click at [622, 180] on div "State In In AK AL AR AZ CA CO CT DC DE FL GA GU HI IA ID IL IN KS KY LA MA MD M…" at bounding box center [457, 238] width 684 height 156
paste input "520"
type input "113520"
click at [775, 120] on button "Search" at bounding box center [780, 118] width 29 height 15
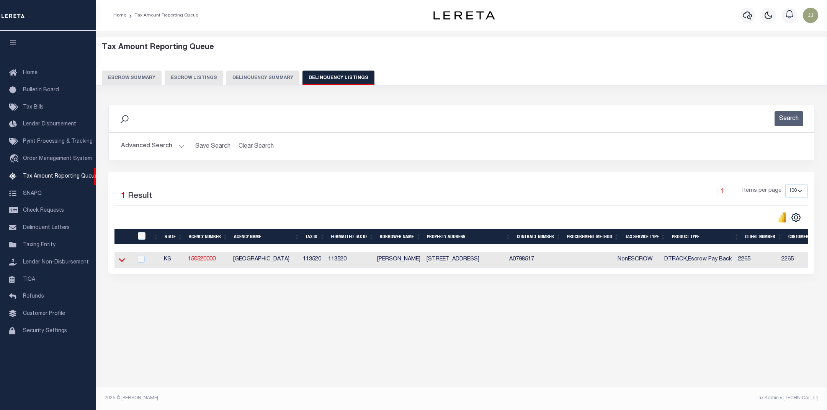
click at [122, 260] on icon at bounding box center [122, 260] width 7 height 8
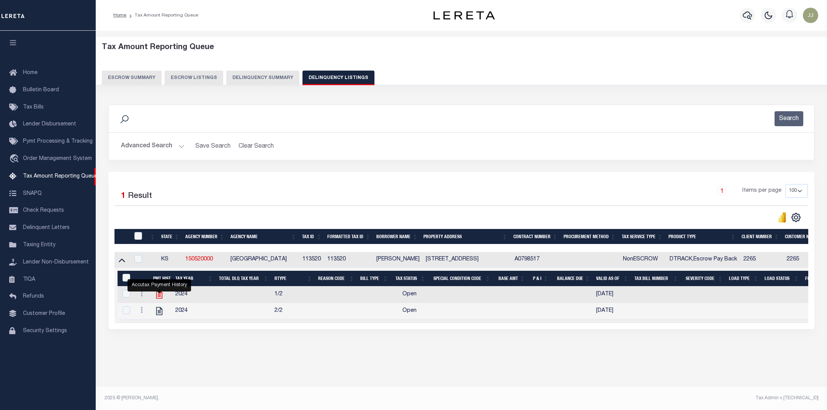
click at [160, 298] on icon "" at bounding box center [159, 294] width 6 height 8
checkbox input "true"
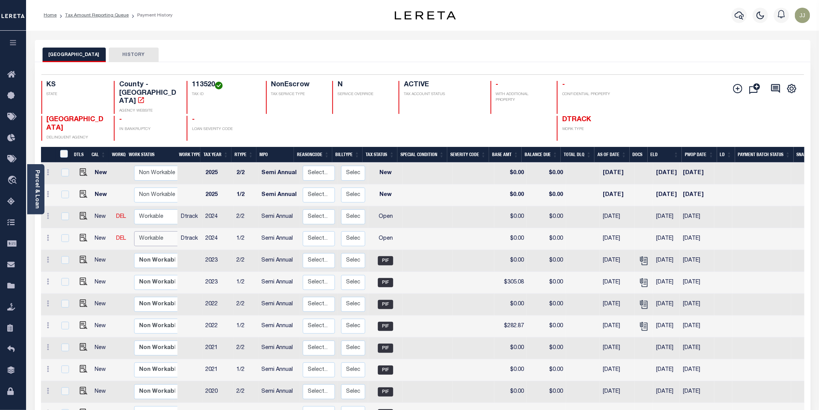
click at [153, 231] on select "Non Workable Workable" at bounding box center [157, 238] width 46 height 15
checkbox input "true"
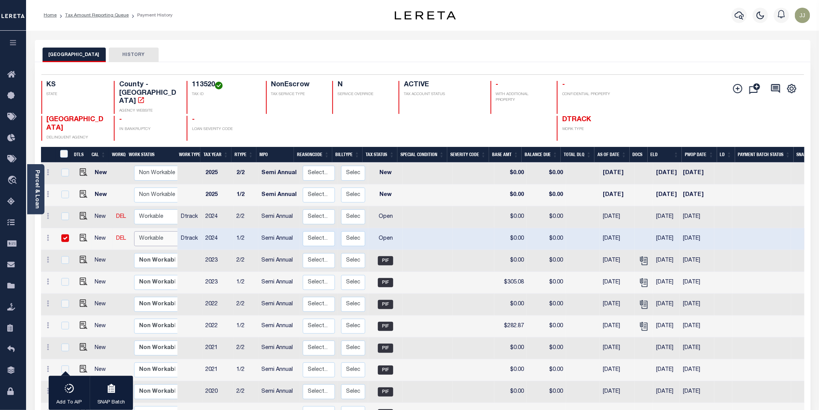
select select "true"
click at [134, 231] on select "Non Workable Workable" at bounding box center [157, 238] width 46 height 15
checkbox input "false"
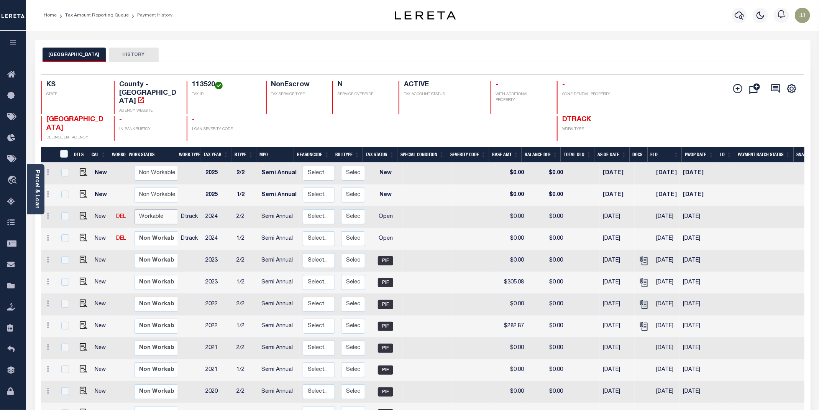
click at [152, 209] on select "Non Workable Workable" at bounding box center [157, 216] width 46 height 15
checkbox input "true"
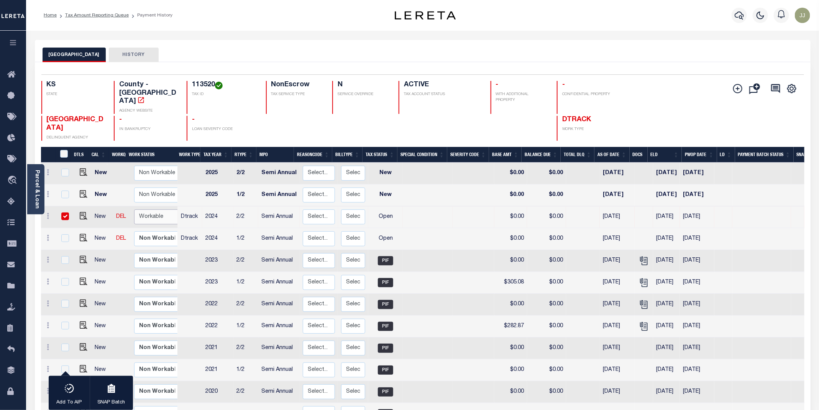
select select "true"
click at [134, 209] on select "Non Workable Workable" at bounding box center [157, 216] width 46 height 15
checkbox input "false"
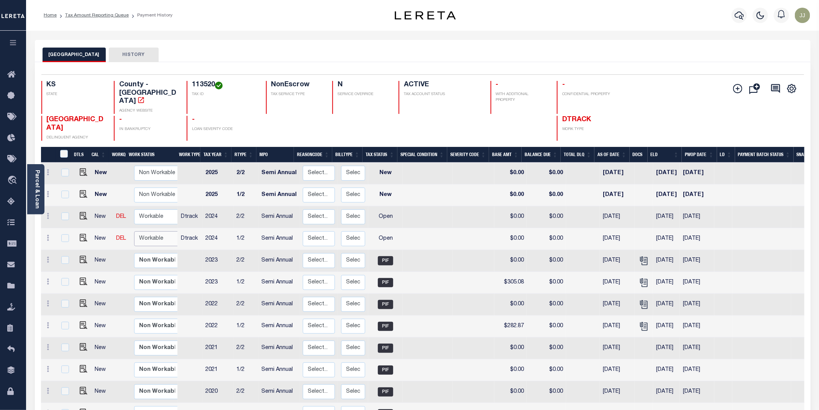
click at [162, 231] on select "Non Workable Workable" at bounding box center [157, 238] width 46 height 15
checkbox input "true"
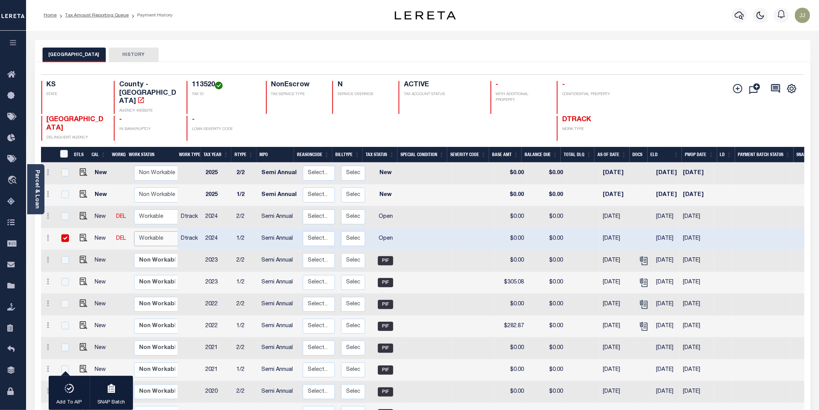
select select "true"
click at [134, 231] on select "Non Workable Workable" at bounding box center [157, 238] width 46 height 15
checkbox input "false"
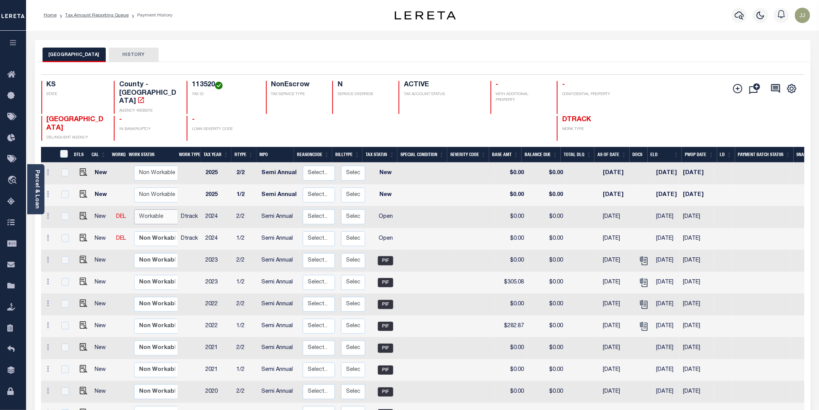
click at [154, 209] on select "Non Workable Workable" at bounding box center [157, 216] width 46 height 15
checkbox input "true"
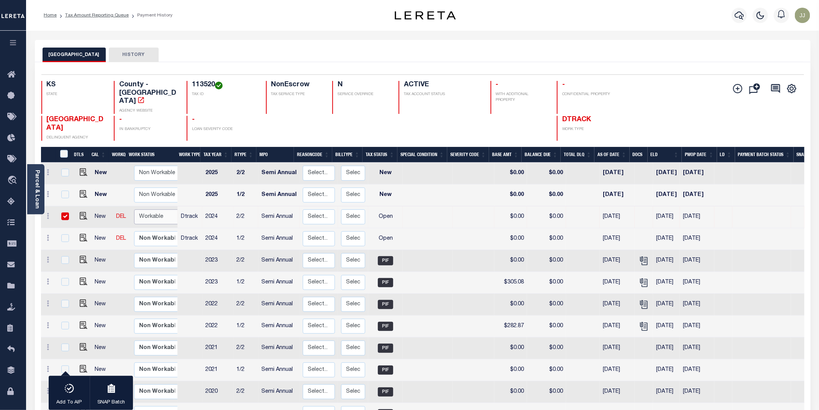
select select "true"
click at [134, 209] on select "Non Workable Workable" at bounding box center [157, 216] width 46 height 15
checkbox input "false"
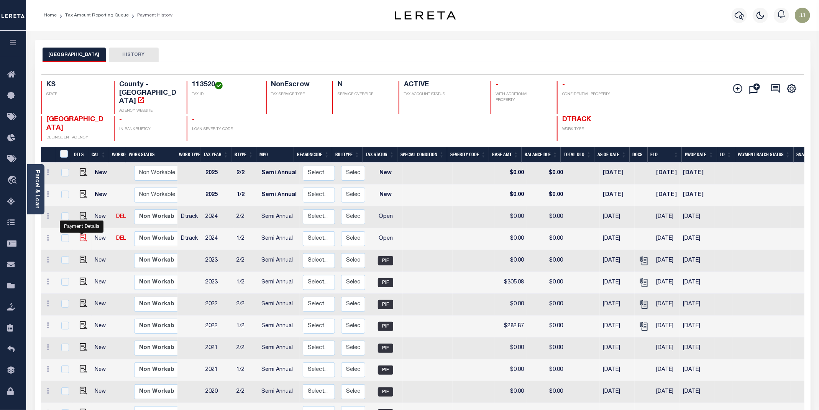
click at [83, 234] on img "" at bounding box center [84, 238] width 8 height 8
checkbox input "true"
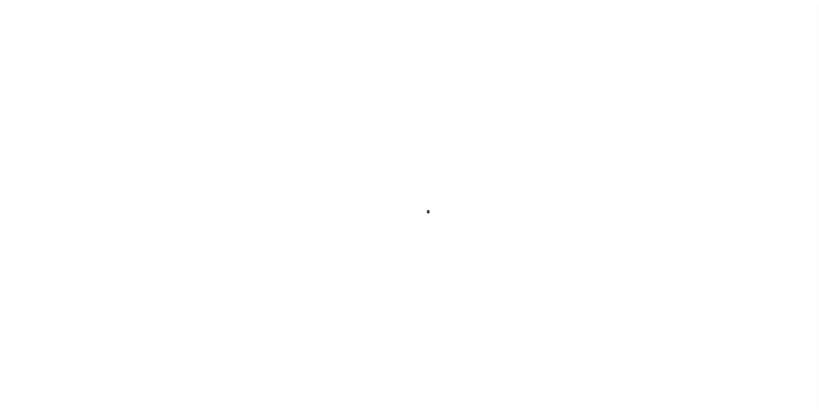
select select "OP2"
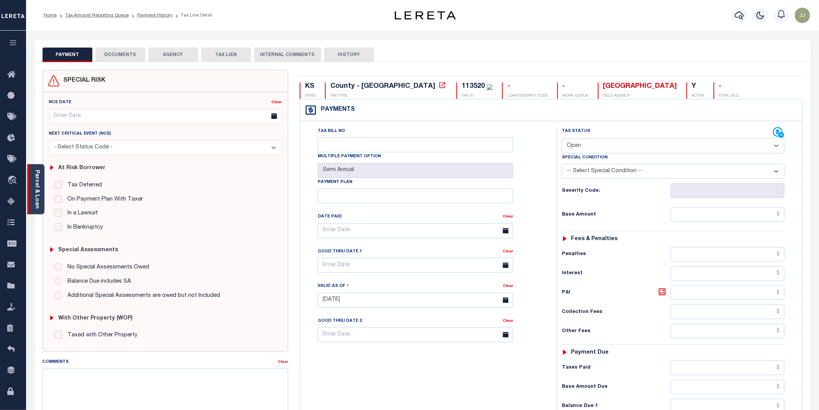
click at [39, 199] on link "Parcel & Loan" at bounding box center [36, 189] width 5 height 39
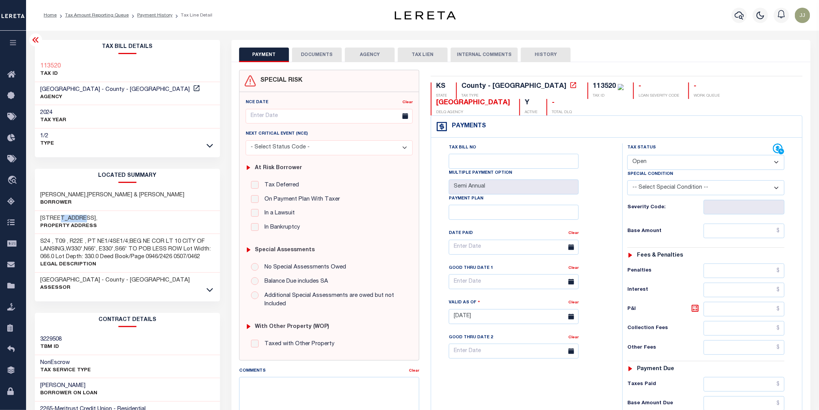
drag, startPoint x: 80, startPoint y: 215, endPoint x: 57, endPoint y: 215, distance: 23.0
click at [57, 215] on h3 "[STREET_ADDRESS]," at bounding box center [69, 219] width 57 height 8
copy h3 "MAIN ST"
click at [314, 53] on button "DOCUMENTS" at bounding box center [317, 55] width 50 height 15
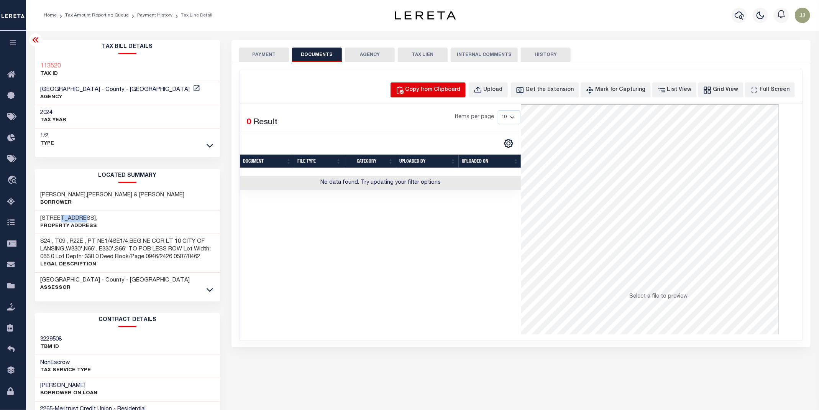
click at [442, 91] on div "Copy from Clipboard" at bounding box center [432, 90] width 55 height 8
select select "POP"
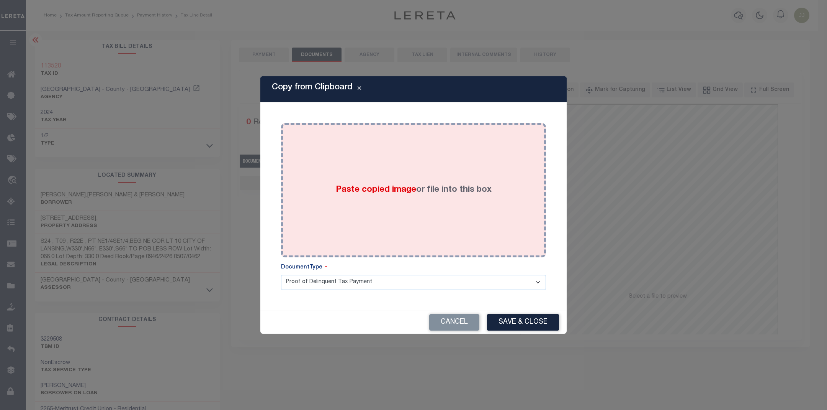
click at [420, 199] on div "Paste copied image or file into this box" at bounding box center [414, 190] width 254 height 123
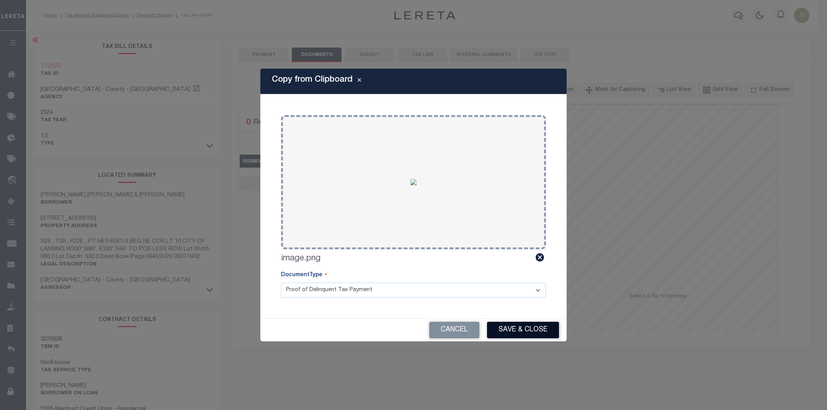
click at [522, 326] on button "Save & Close" at bounding box center [523, 329] width 72 height 16
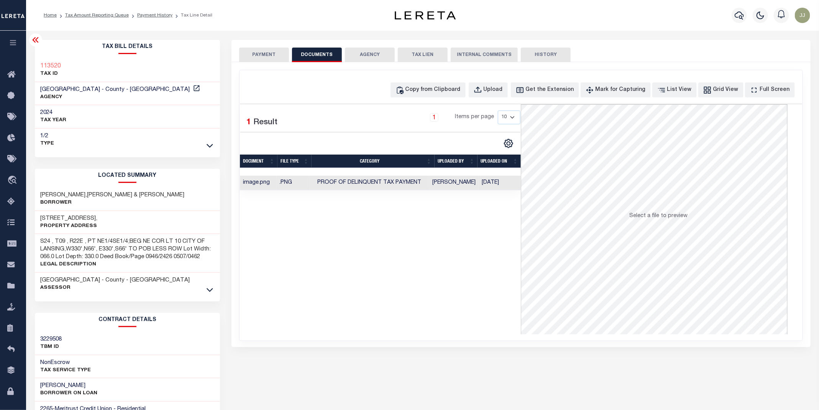
click at [272, 56] on button "PAYMENT" at bounding box center [264, 55] width 50 height 15
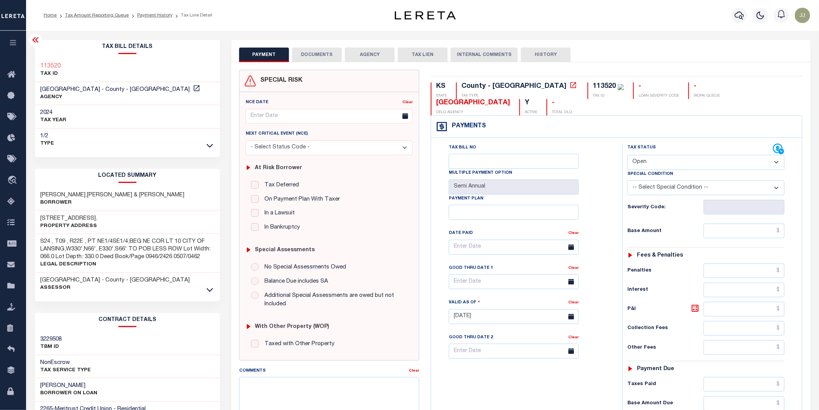
click at [644, 161] on select "- Select Status Code - Open Due/Unpaid Paid Incomplete No Tax Due Internal Refu…" at bounding box center [705, 162] width 157 height 15
select select "PYD"
click at [627, 156] on select "- Select Status Code - Open Due/Unpaid Paid Incomplete No Tax Due Internal Refu…" at bounding box center [705, 162] width 157 height 15
type input "[DATE]"
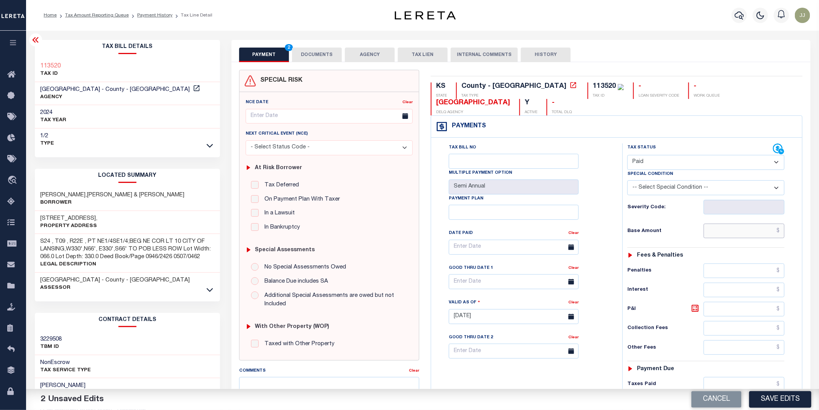
click at [749, 237] on input "text" at bounding box center [743, 230] width 81 height 15
type input "$0.00"
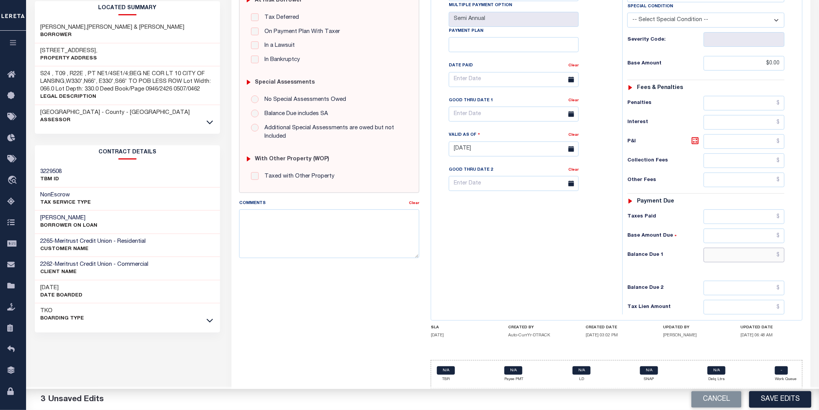
click at [735, 253] on input "text" at bounding box center [743, 254] width 81 height 15
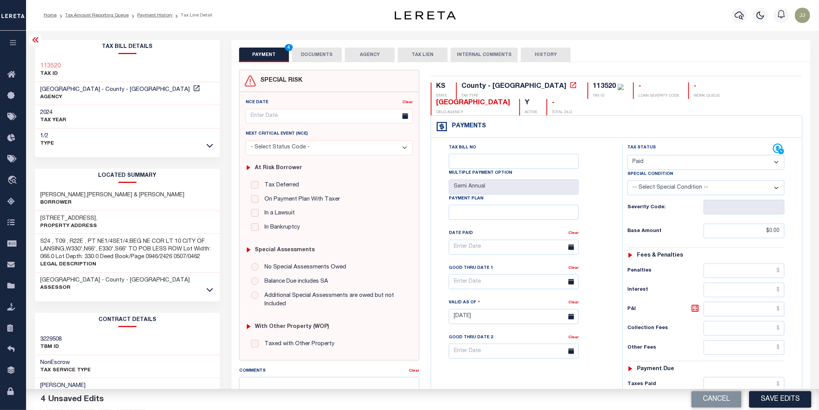
type input "$0.00"
click at [764, 397] on button "Save Edits" at bounding box center [780, 399] width 62 height 16
checkbox input "false"
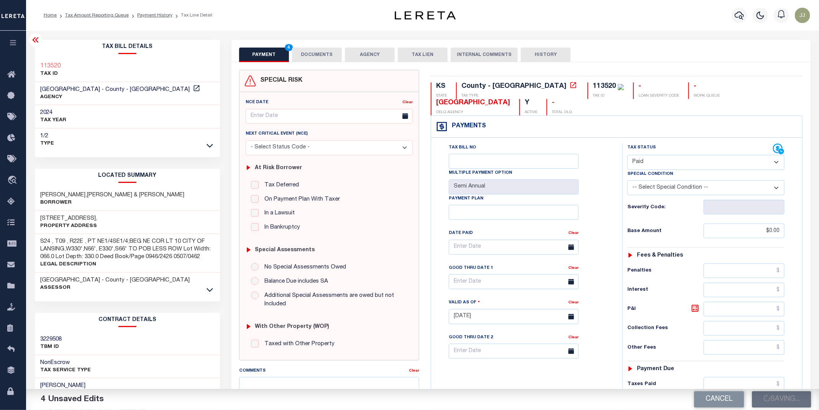
checkbox input "false"
type input "$0"
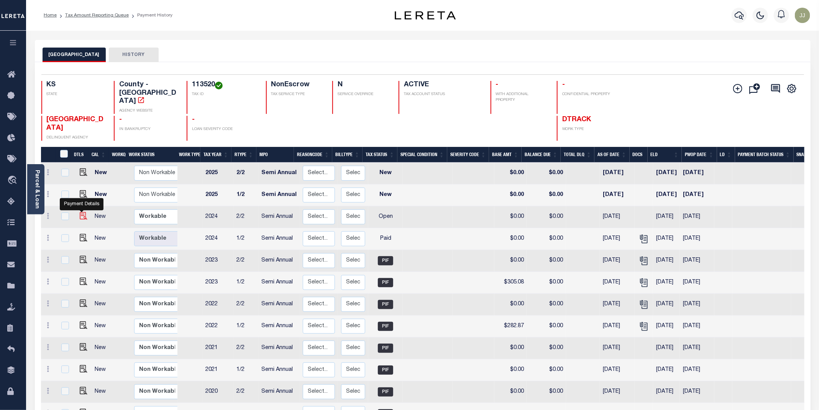
click at [80, 212] on img "" at bounding box center [84, 216] width 8 height 8
checkbox input "true"
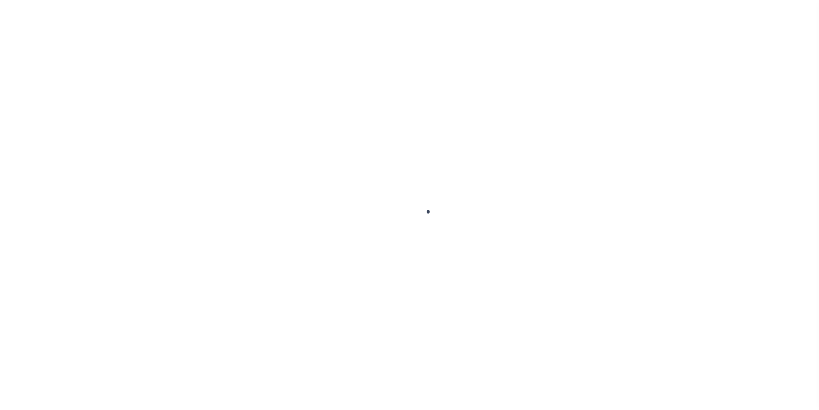
select select "OP2"
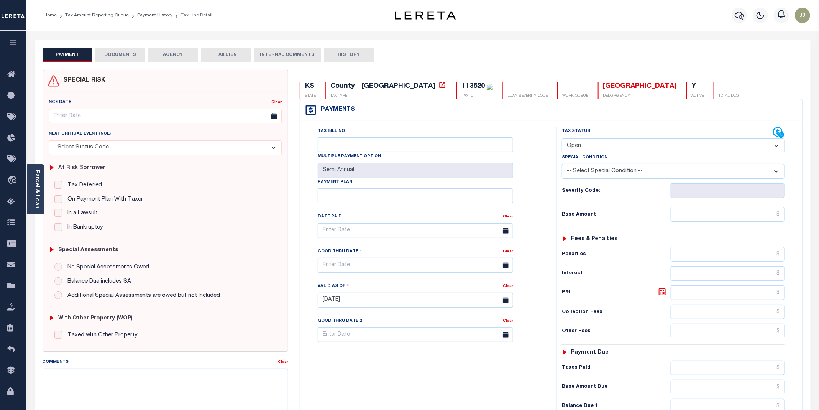
click at [121, 54] on button "DOCUMENTS" at bounding box center [120, 55] width 50 height 15
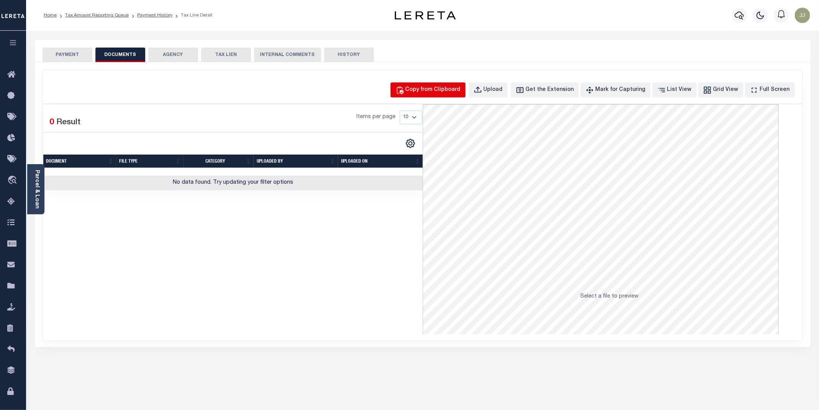
click at [434, 86] on div "Copy from Clipboard" at bounding box center [432, 90] width 55 height 8
select select "POP"
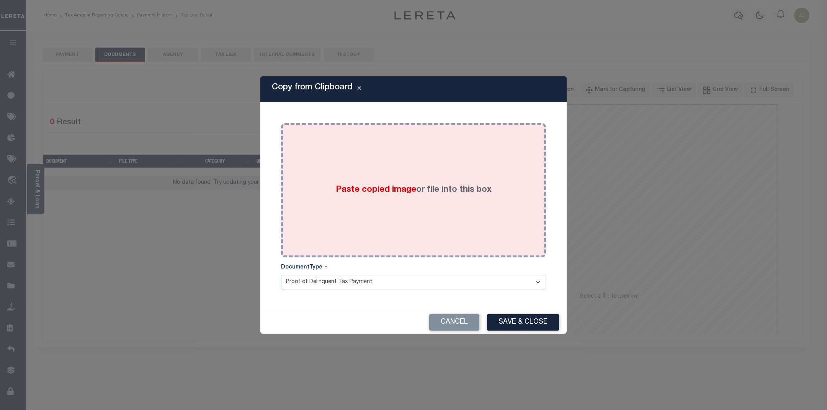
click at [321, 219] on div "Paste copied image or file into this box" at bounding box center [414, 190] width 254 height 123
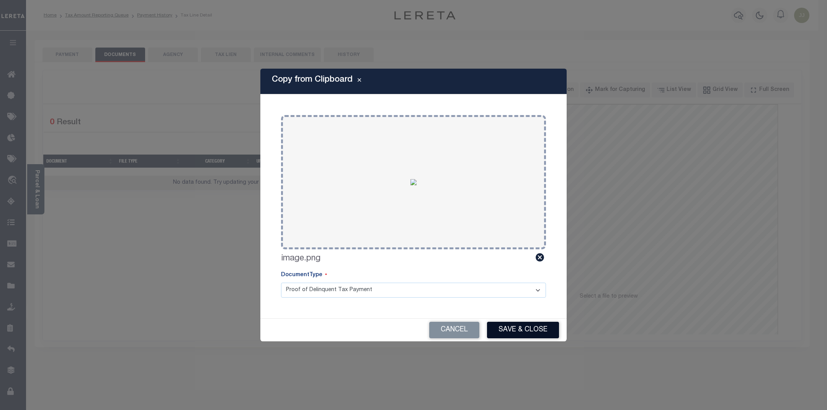
click at [516, 330] on button "Save & Close" at bounding box center [523, 329] width 72 height 16
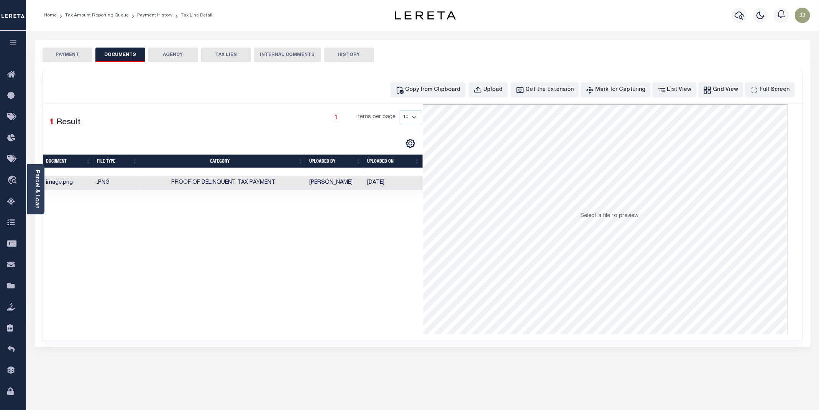
click at [65, 60] on button "PAYMENT" at bounding box center [68, 55] width 50 height 15
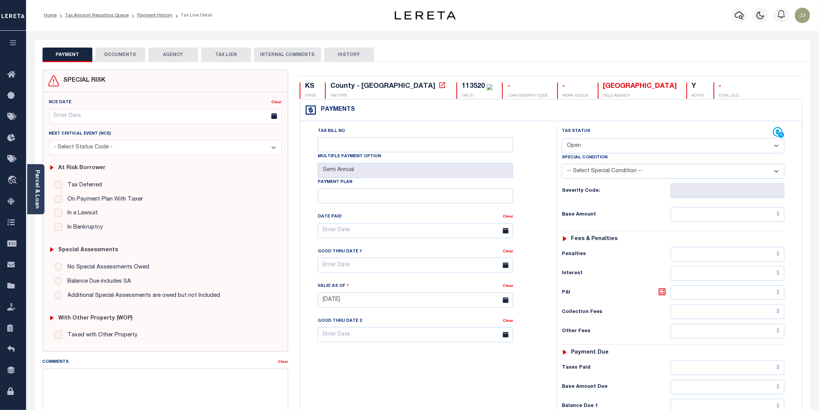
click at [572, 148] on select "- Select Status Code - Open Due/Unpaid Paid Incomplete No Tax Due Internal Refu…" at bounding box center [673, 145] width 223 height 15
select select "PYD"
click at [562, 139] on select "- Select Status Code - Open Due/Unpaid Paid Incomplete No Tax Due Internal Refu…" at bounding box center [673, 145] width 223 height 15
type input "[DATE]"
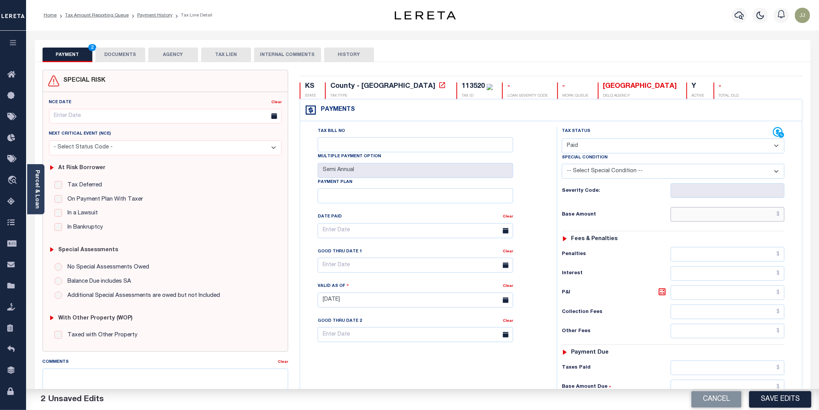
click at [696, 219] on input "text" at bounding box center [727, 214] width 114 height 15
type input "$0.00"
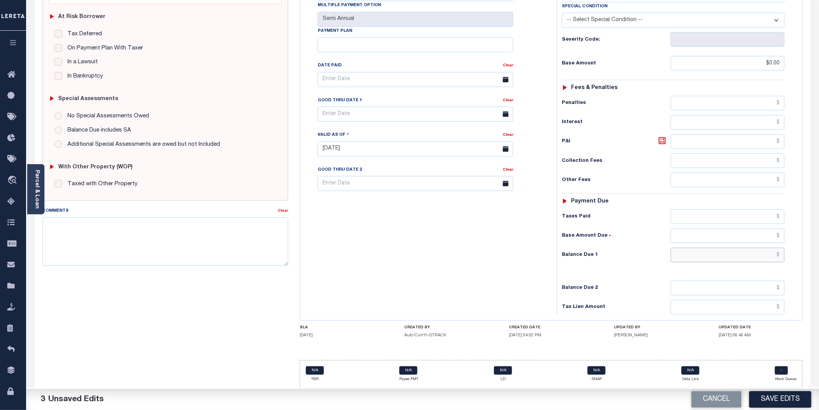
click at [728, 252] on input "text" at bounding box center [727, 254] width 114 height 15
type input "$0.00"
click at [786, 406] on button "Save Edits" at bounding box center [780, 399] width 62 height 16
checkbox input "false"
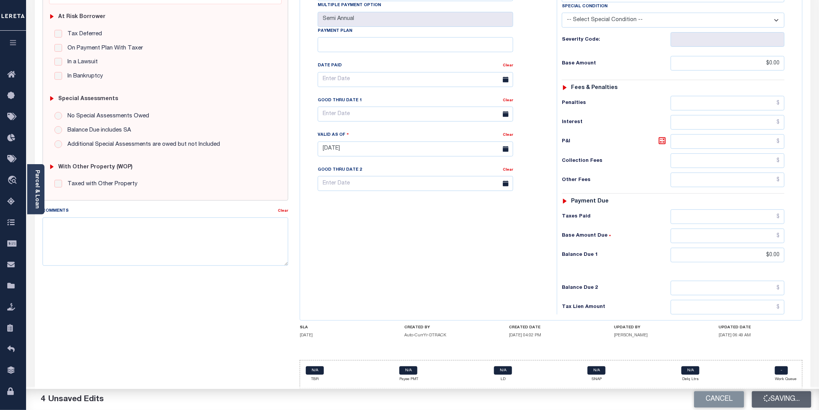
checkbox input "false"
type input "$0"
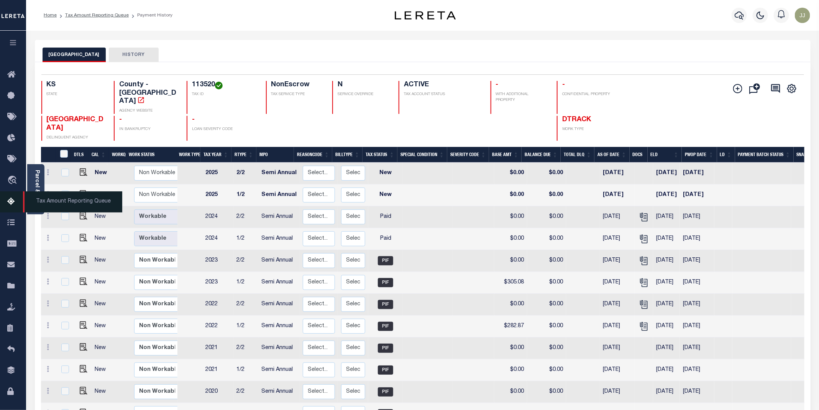
click at [13, 206] on icon at bounding box center [13, 202] width 12 height 10
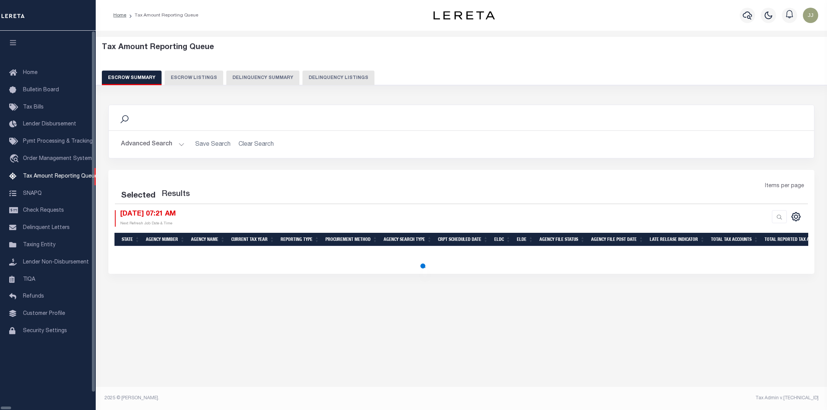
select select "100"
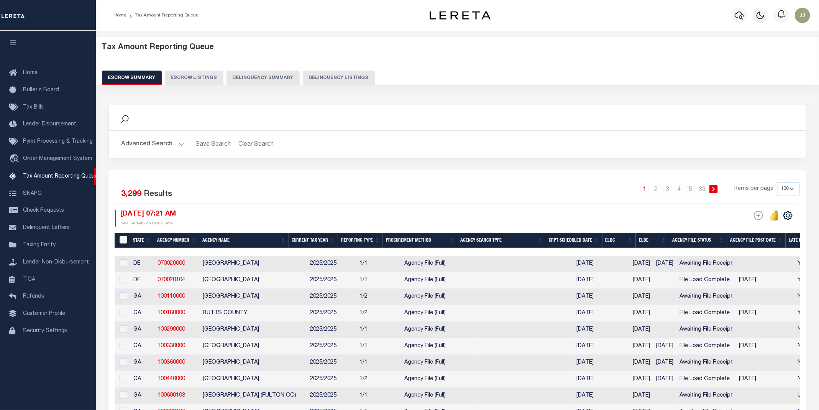
click at [293, 75] on div "Escrow Summary Escrow Listings Delinquency Summary Delinquency Listings" at bounding box center [457, 77] width 711 height 14
click at [333, 77] on button "Delinquency Listings" at bounding box center [339, 77] width 72 height 15
select select "100"
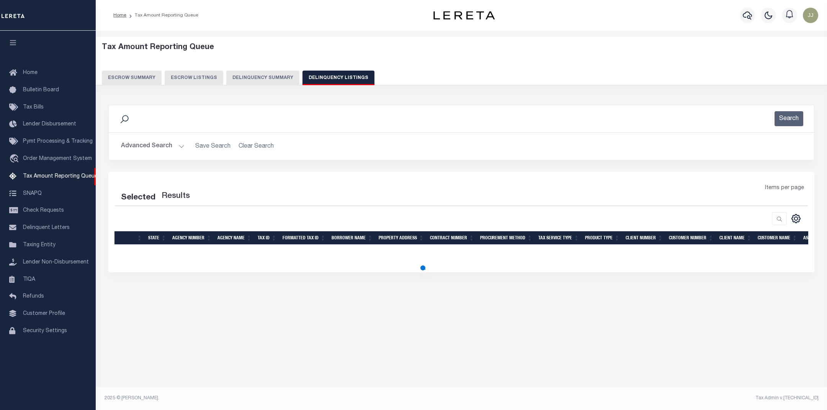
select select "100"
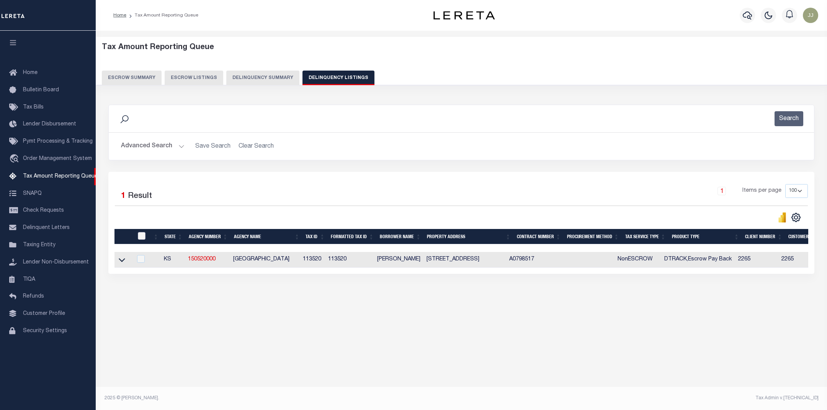
click at [139, 236] on input "checkbox" at bounding box center [142, 236] width 8 height 8
checkbox input "true"
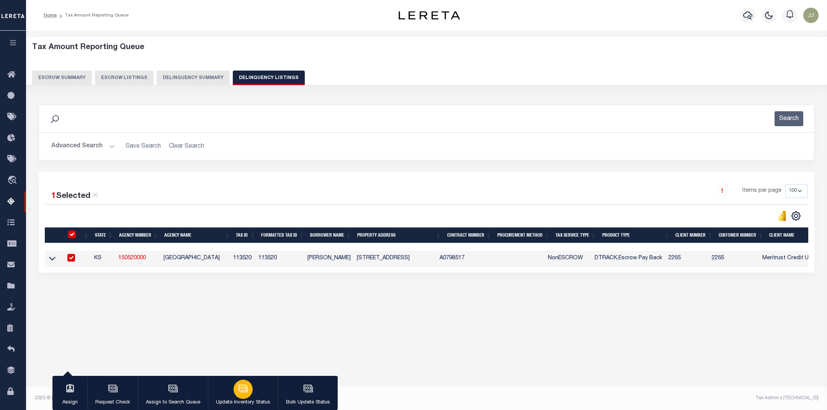
click at [237, 391] on div "button" at bounding box center [243, 388] width 19 height 19
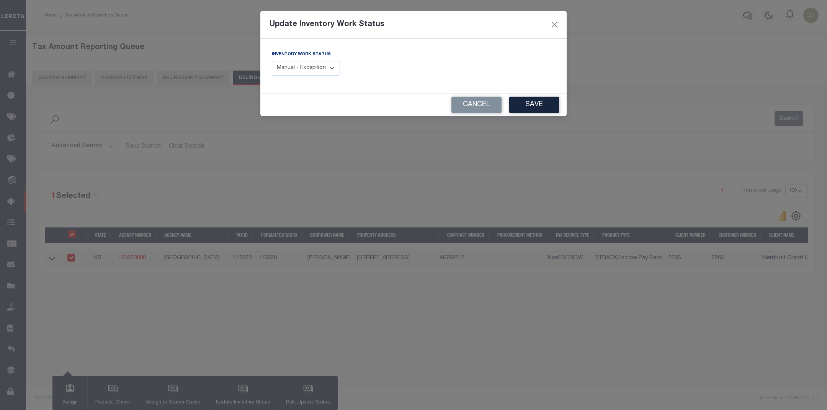
click at [325, 66] on select "Manual - Exception Pended - Awaiting Search Late Add Exception Completed" at bounding box center [306, 68] width 68 height 15
select select "4"
click at [272, 61] on select "Manual - Exception Pended - Awaiting Search Late Add Exception Completed" at bounding box center [306, 68] width 68 height 15
click at [530, 109] on button "Save" at bounding box center [534, 105] width 50 height 16
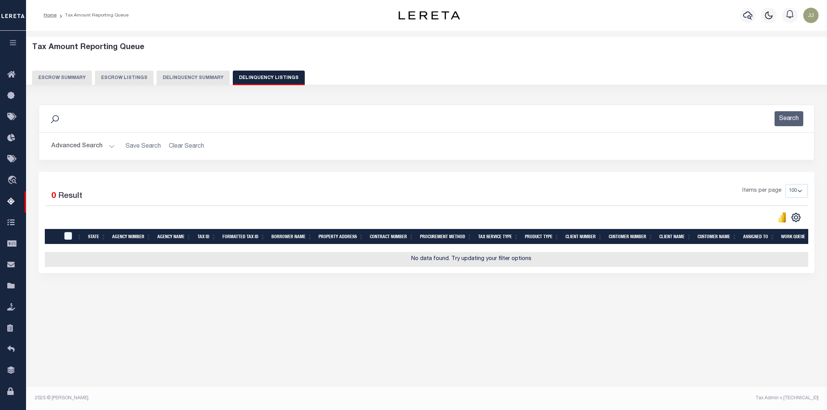
click at [88, 153] on button "Advanced Search" at bounding box center [83, 146] width 64 height 15
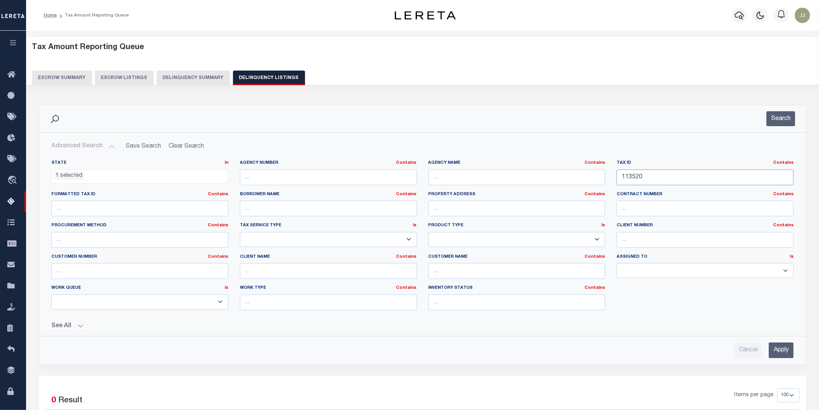
drag, startPoint x: 662, startPoint y: 176, endPoint x: 592, endPoint y: 176, distance: 70.1
click at [592, 176] on div "State In In AK AL AR AZ CA CO CT DC DE FL GA GU HI IA ID IL IN KS KY LA MA MD M…" at bounding box center [422, 238] width 753 height 156
paste input "539"
type input "115390"
click at [784, 117] on button "Search" at bounding box center [780, 118] width 29 height 15
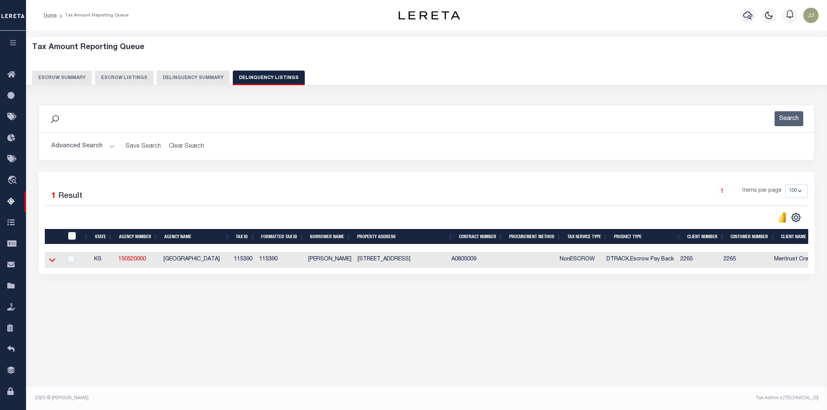
click at [51, 264] on icon at bounding box center [52, 260] width 7 height 8
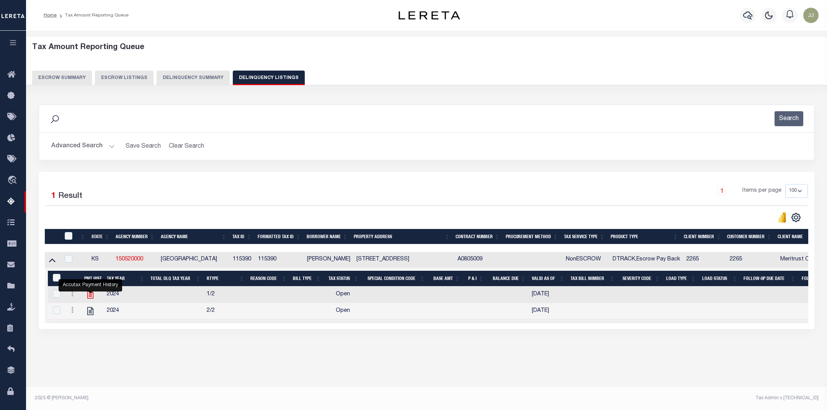
click at [90, 299] on icon "" at bounding box center [90, 294] width 10 height 10
checkbox input "true"
